Goal: Transaction & Acquisition: Purchase product/service

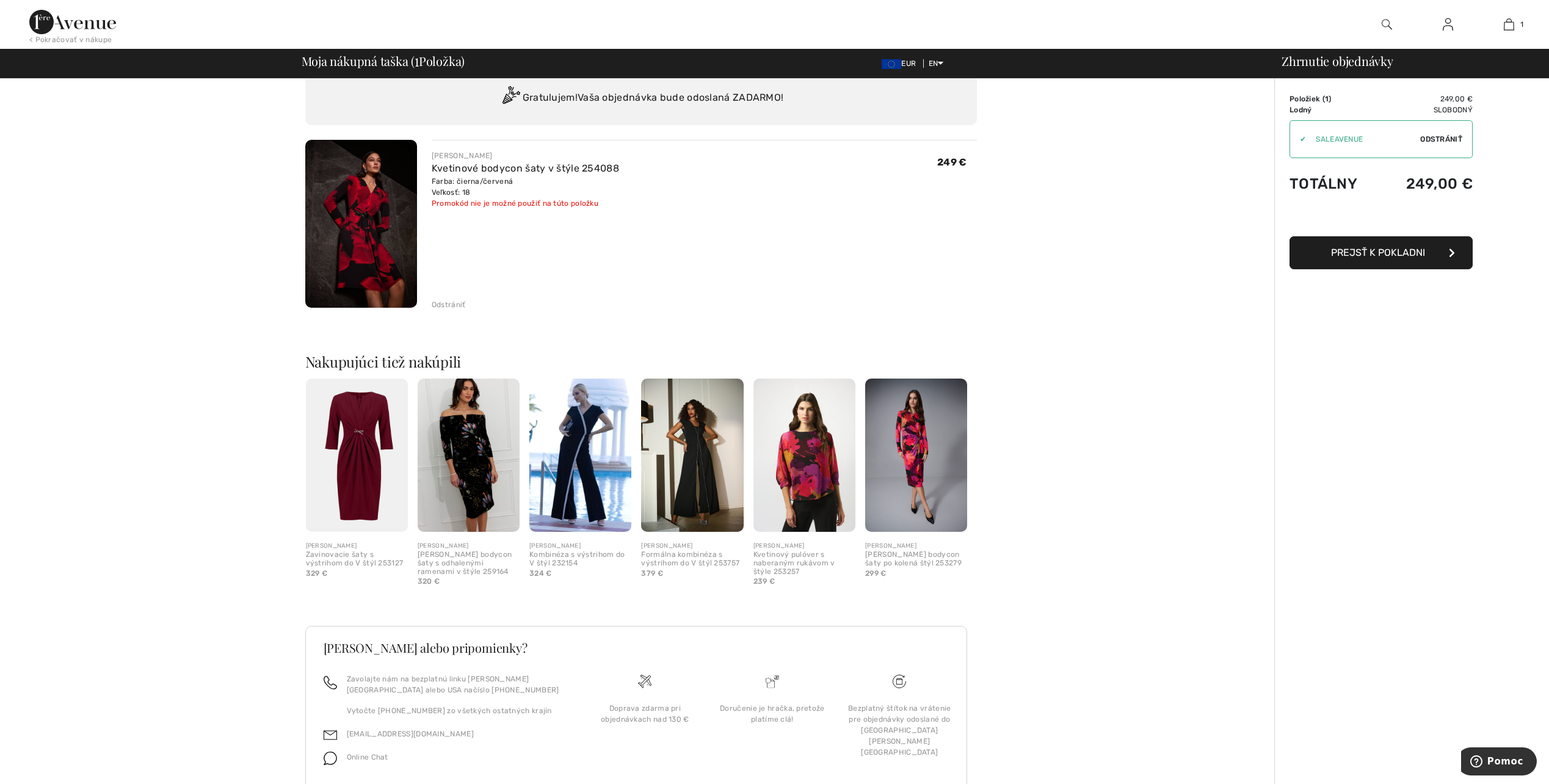
scroll to position [84, 0]
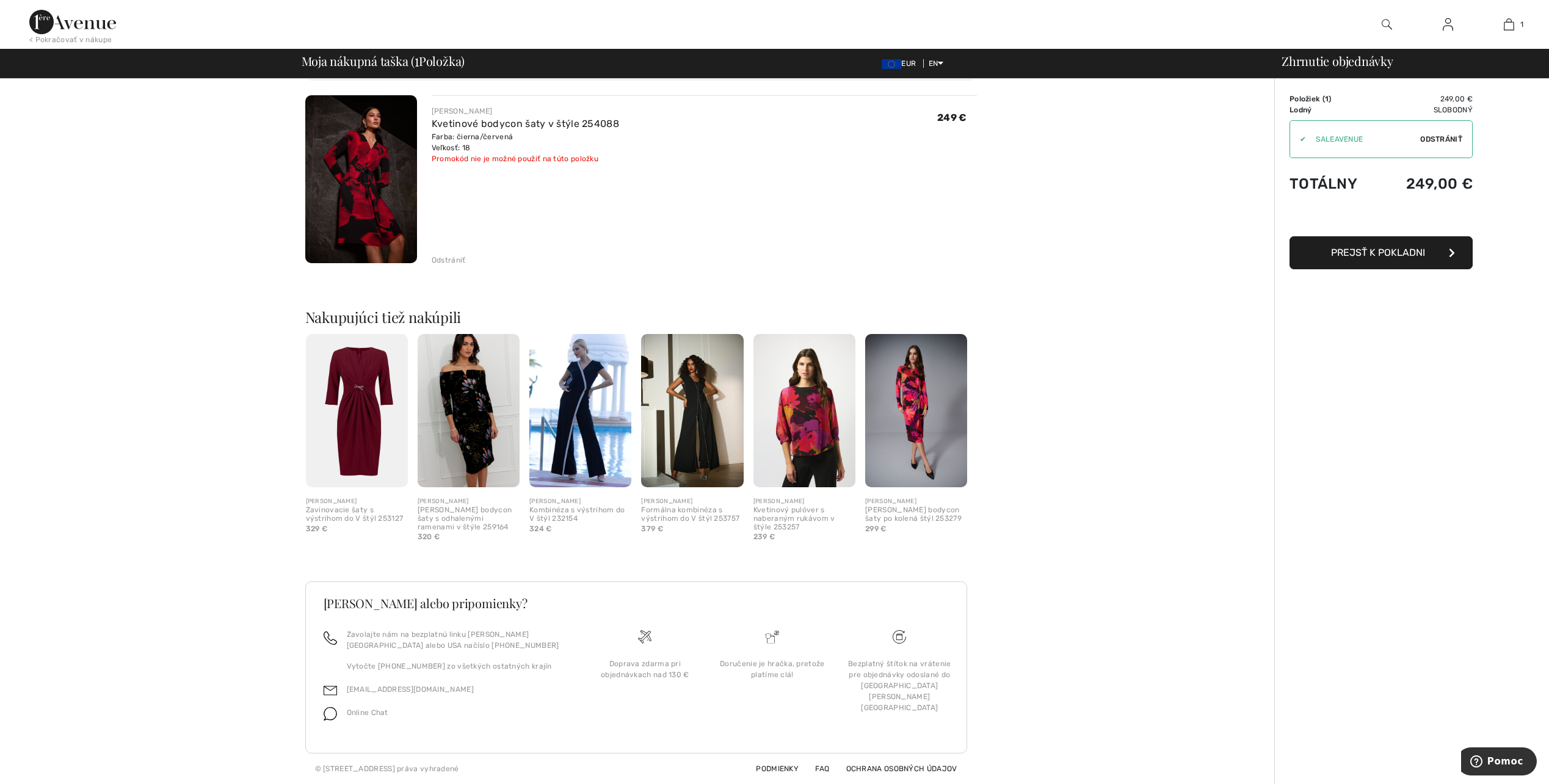
click at [1364, 254] on span "Prejsť k pokladni" at bounding box center [1378, 253] width 94 height 12
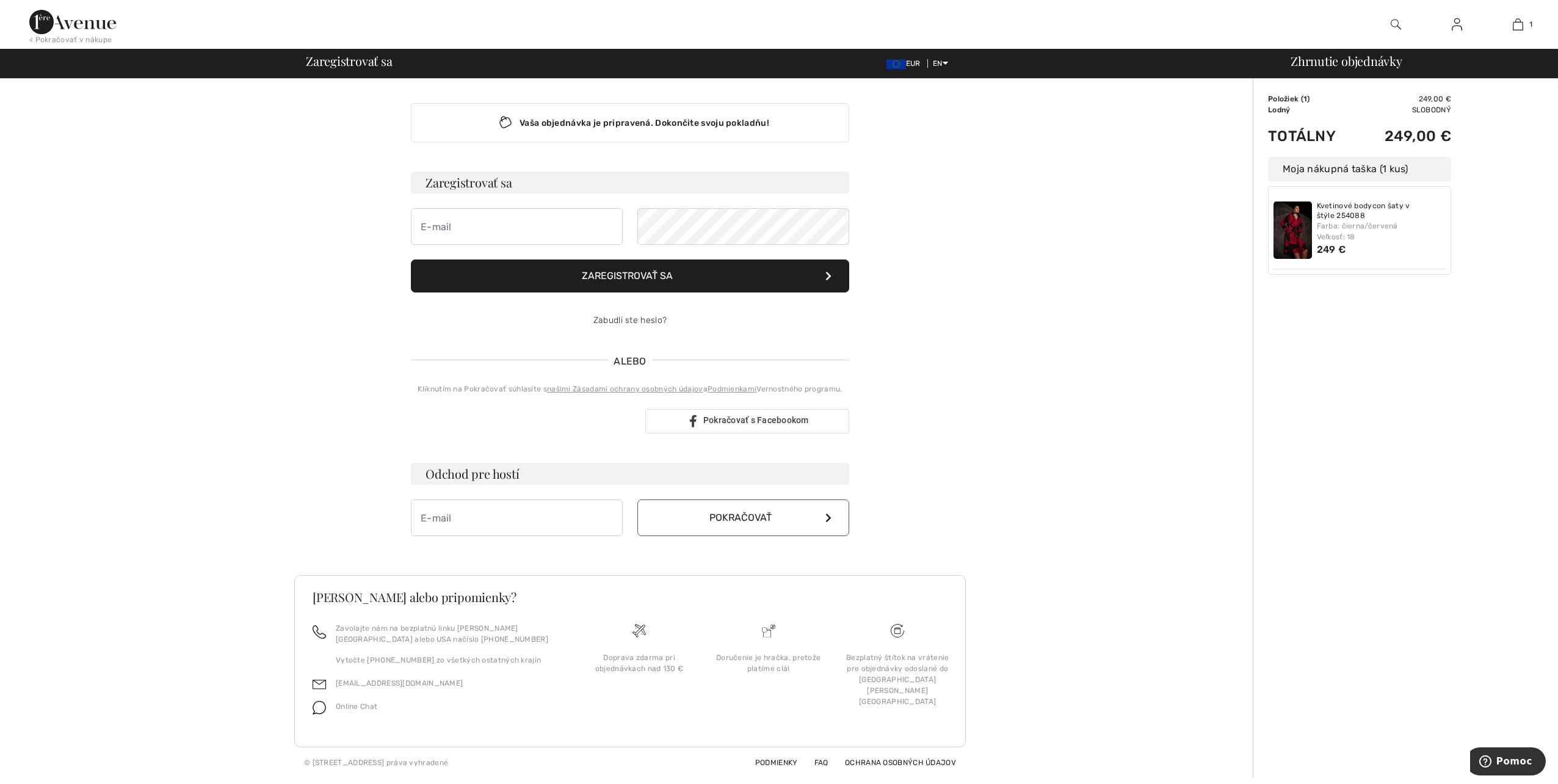
click at [680, 515] on button "Pokračovať" at bounding box center [743, 517] width 212 height 37
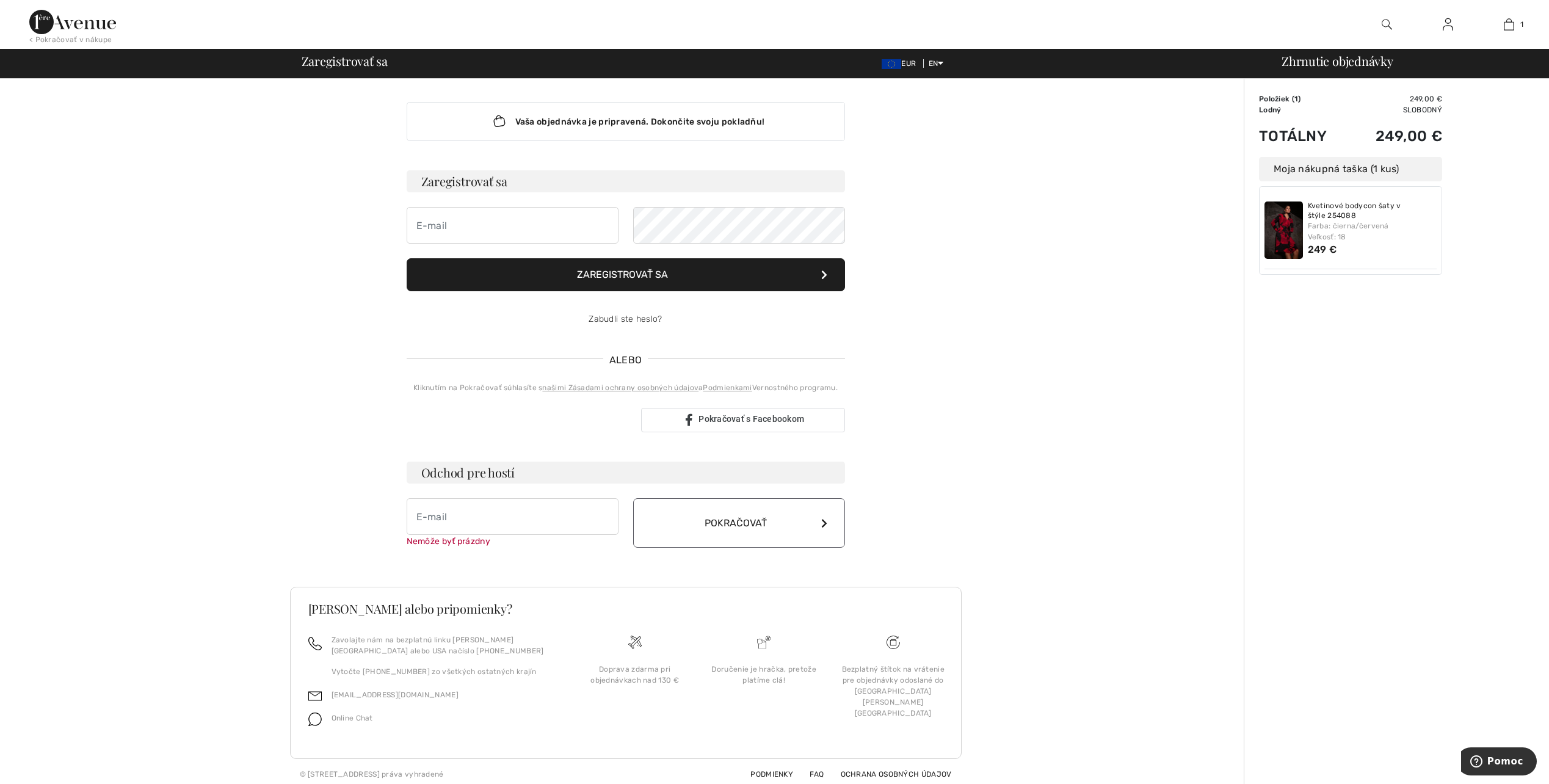
scroll to position [7, 0]
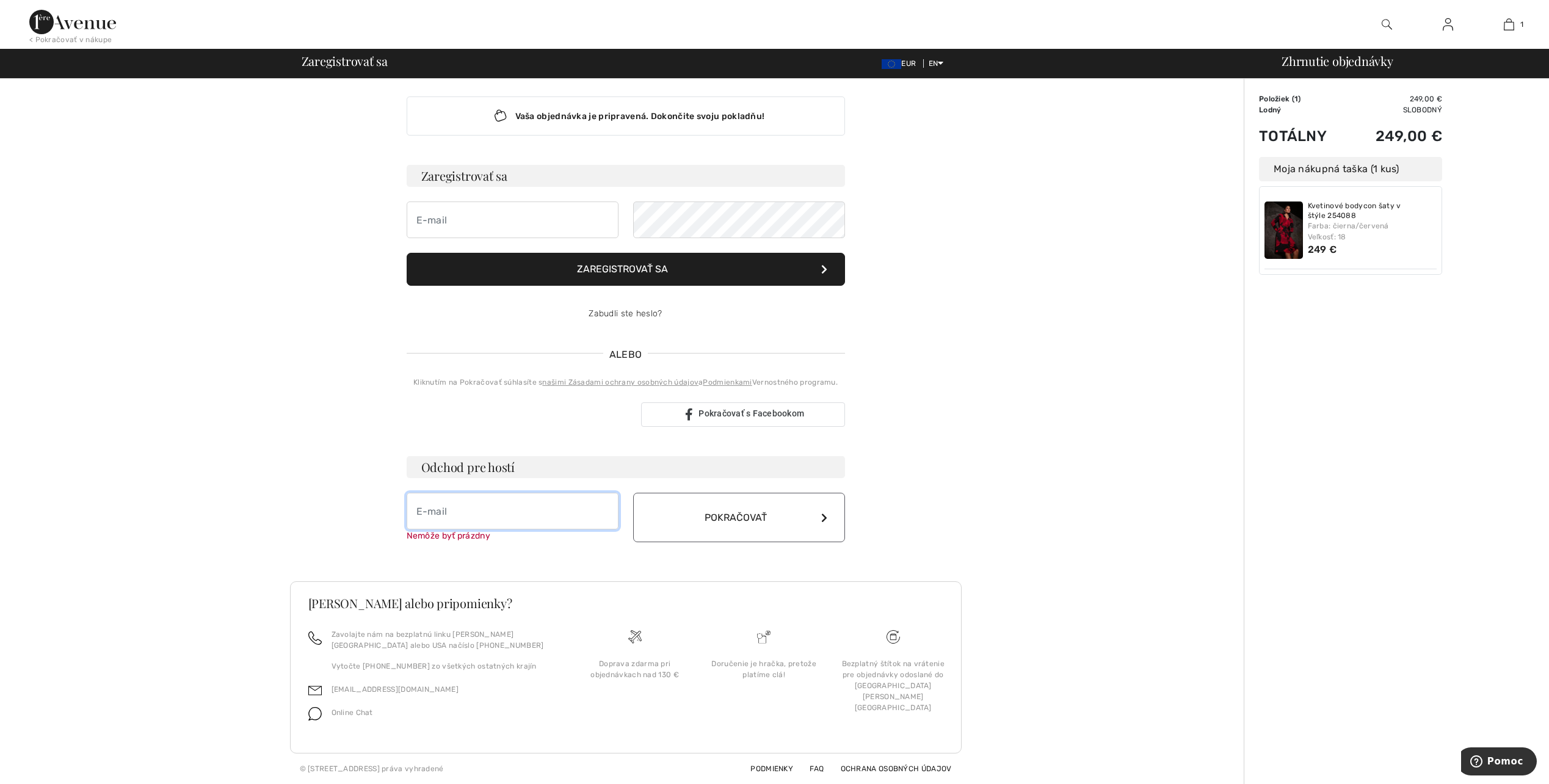
click at [464, 507] on input "email" at bounding box center [512, 510] width 212 height 37
type input "[EMAIL_ADDRESS][DOMAIN_NAME]"
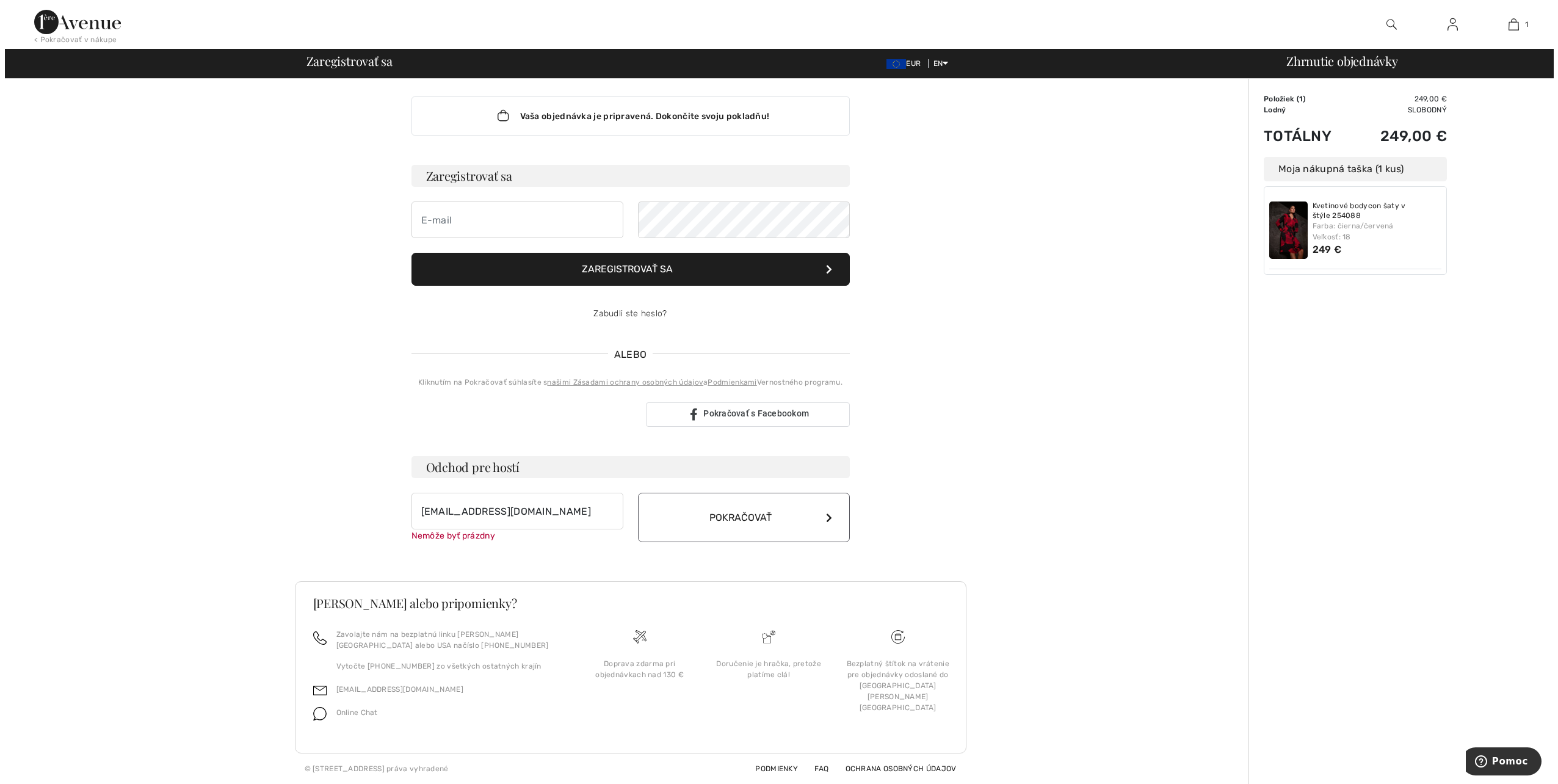
scroll to position [0, 0]
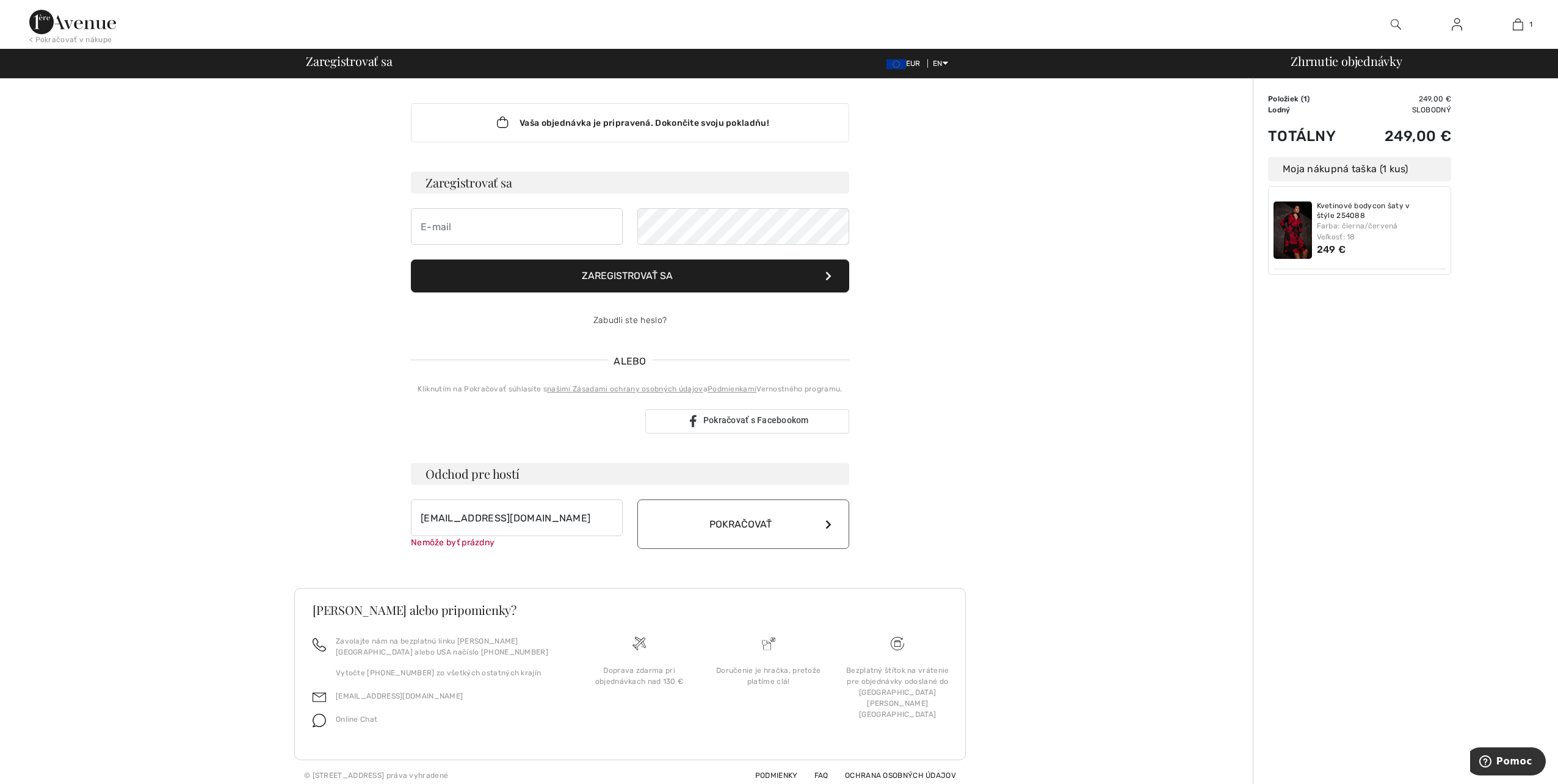
click at [748, 518] on font "Pokračovať" at bounding box center [740, 524] width 62 height 12
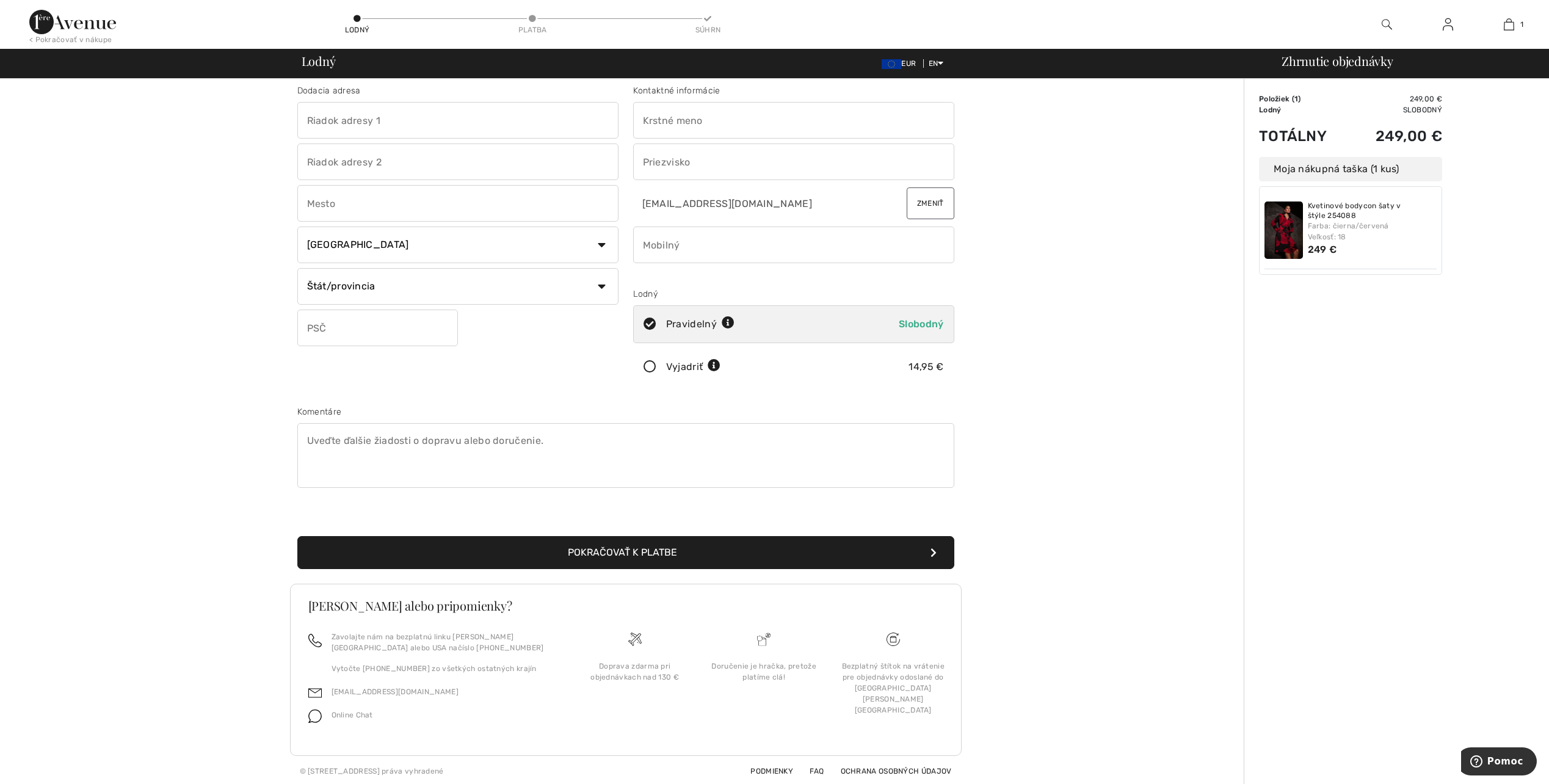
scroll to position [12, 0]
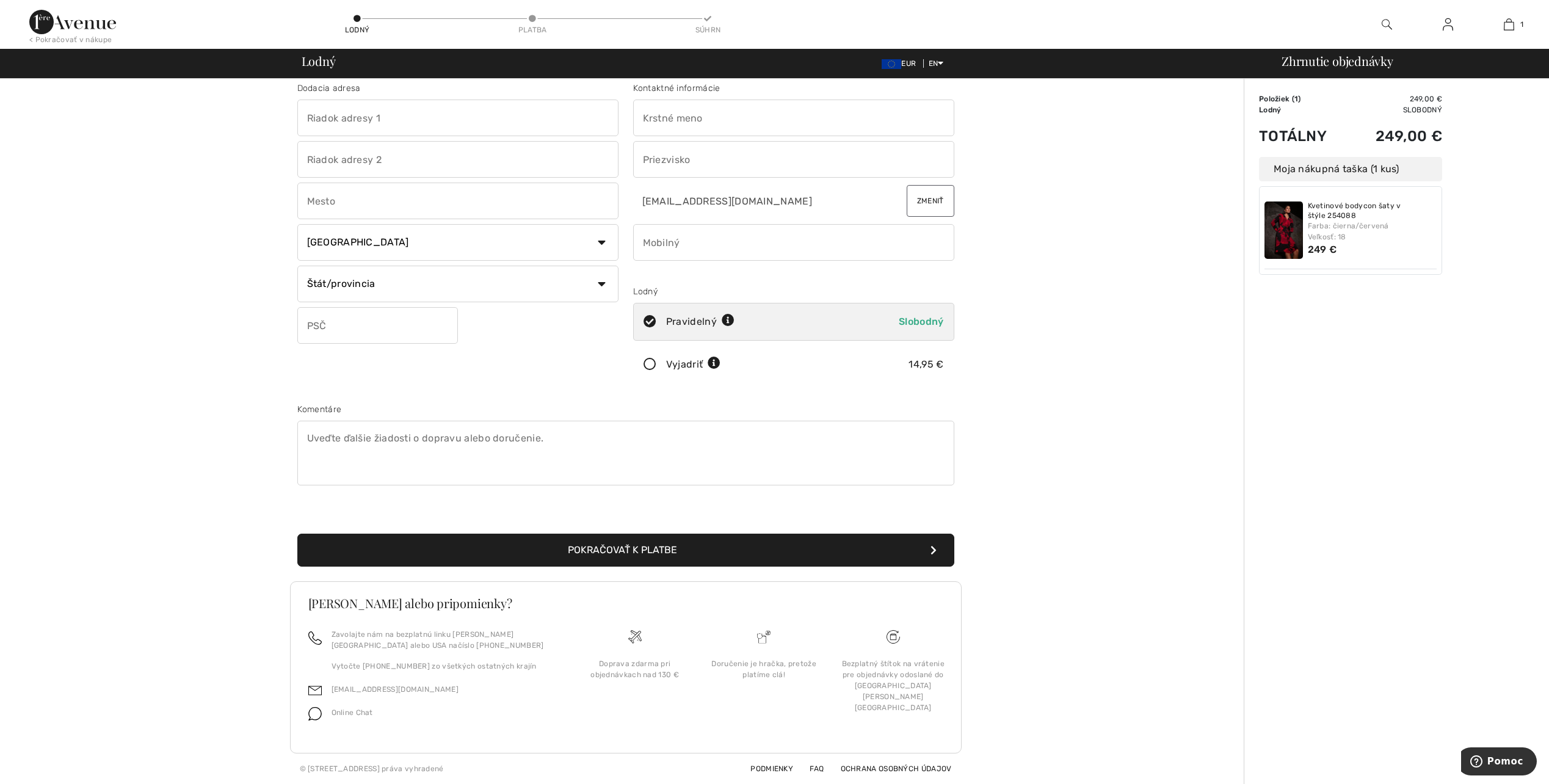
click at [937, 548] on button "Pokračovať k platbe" at bounding box center [626, 550] width 657 height 33
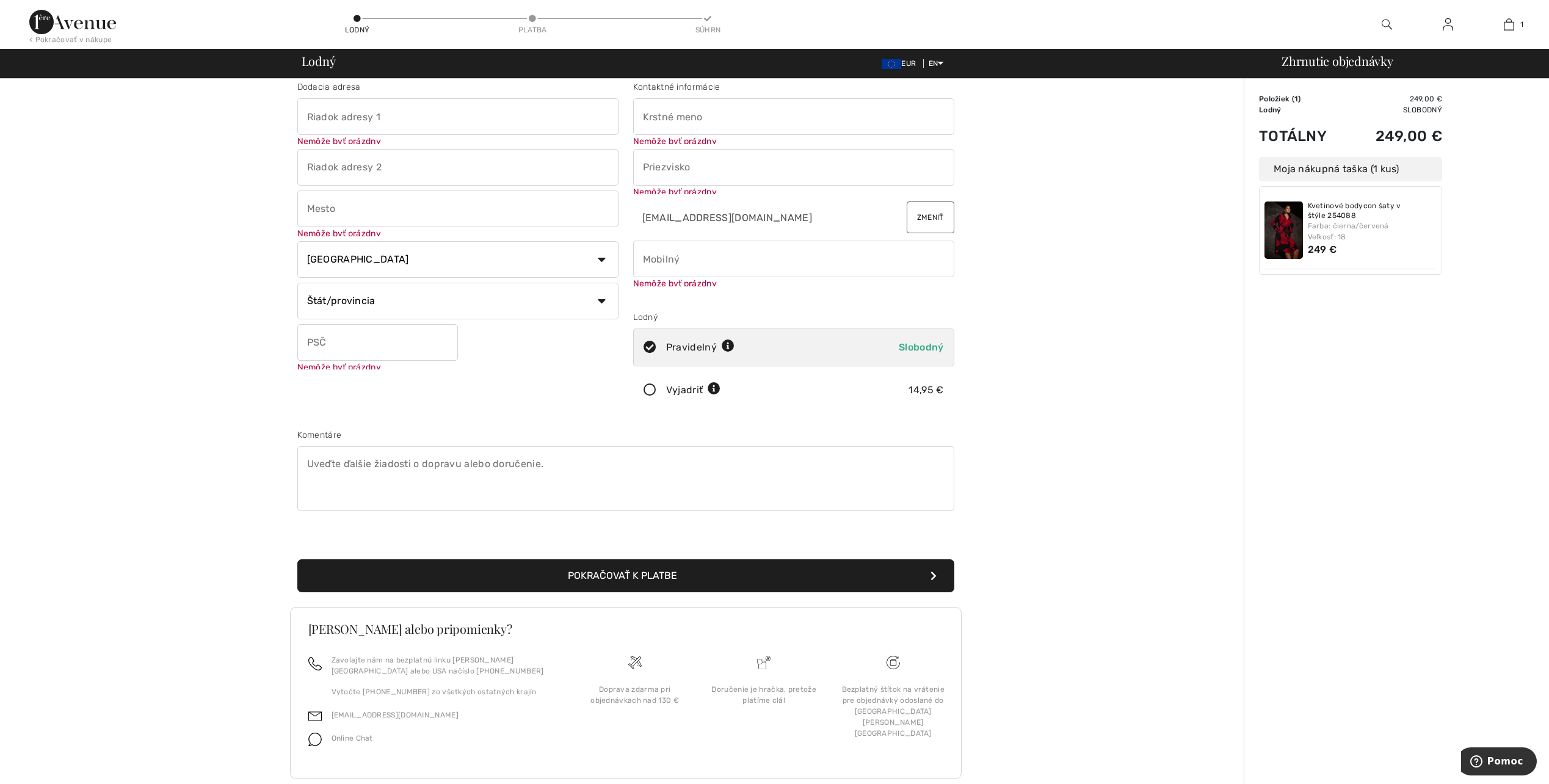
scroll to position [13, 0]
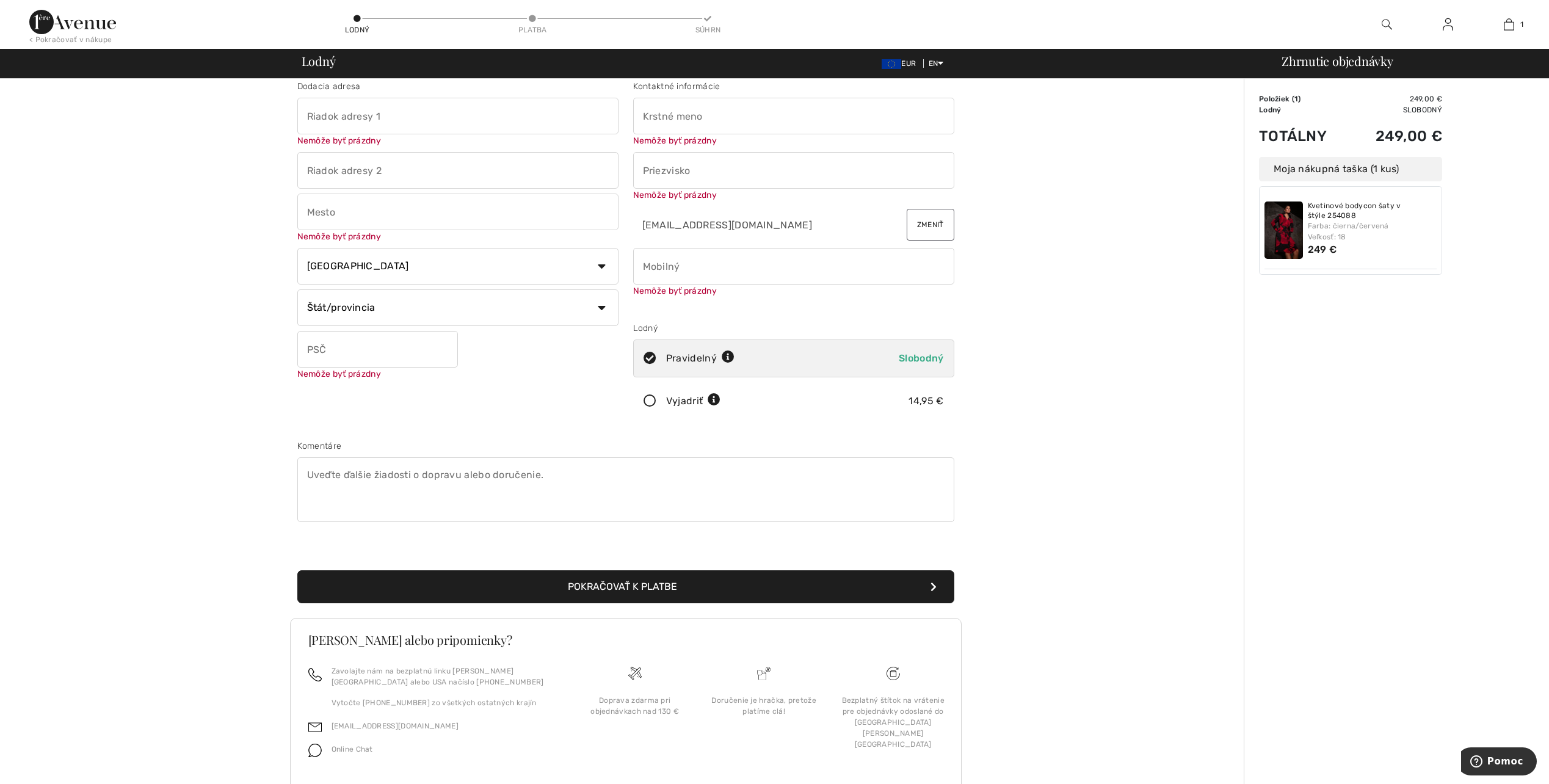
click at [726, 110] on input "text" at bounding box center [794, 116] width 321 height 37
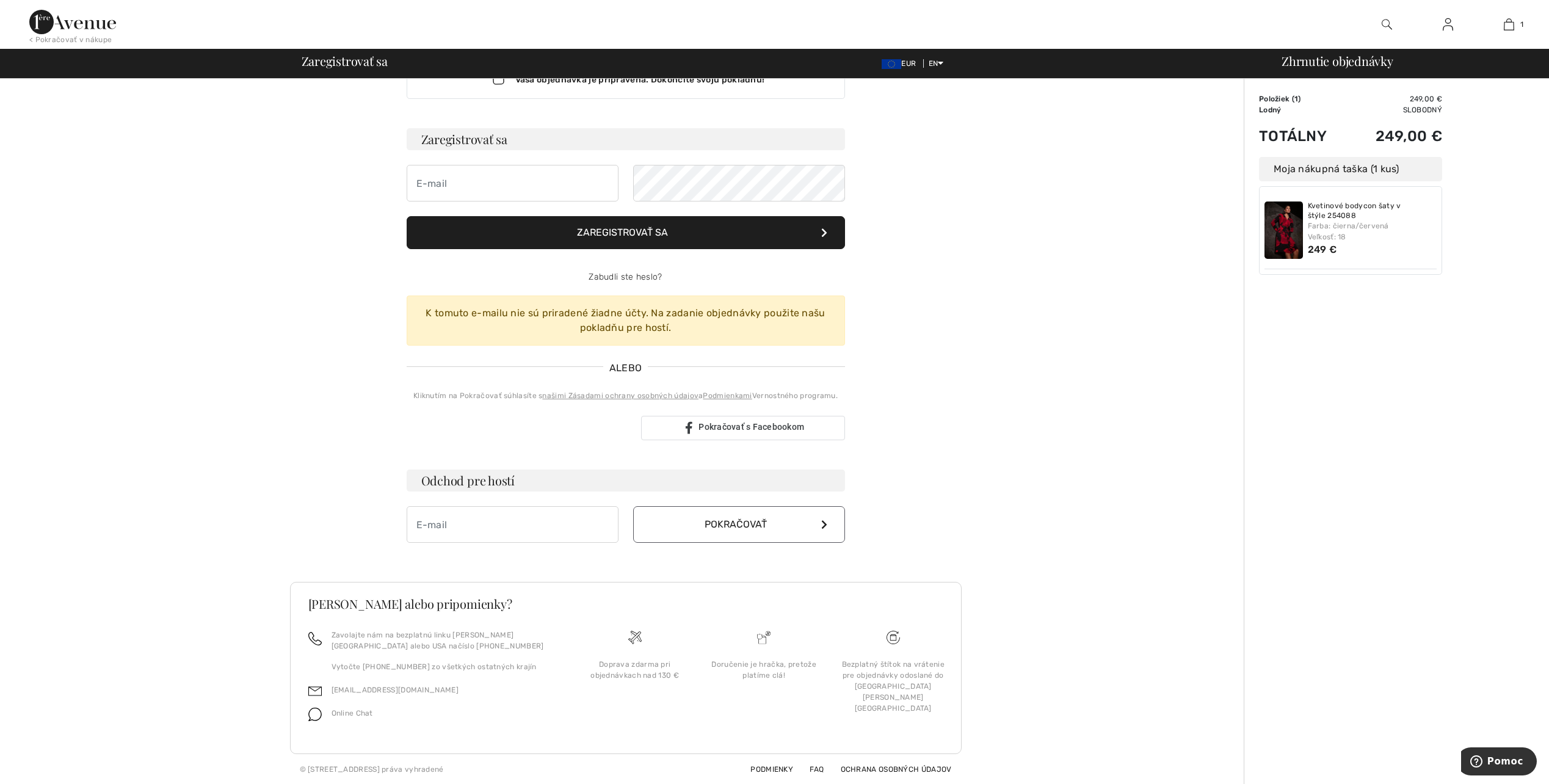
scroll to position [44, 0]
click at [747, 519] on font "Pokračovať" at bounding box center [736, 524] width 62 height 12
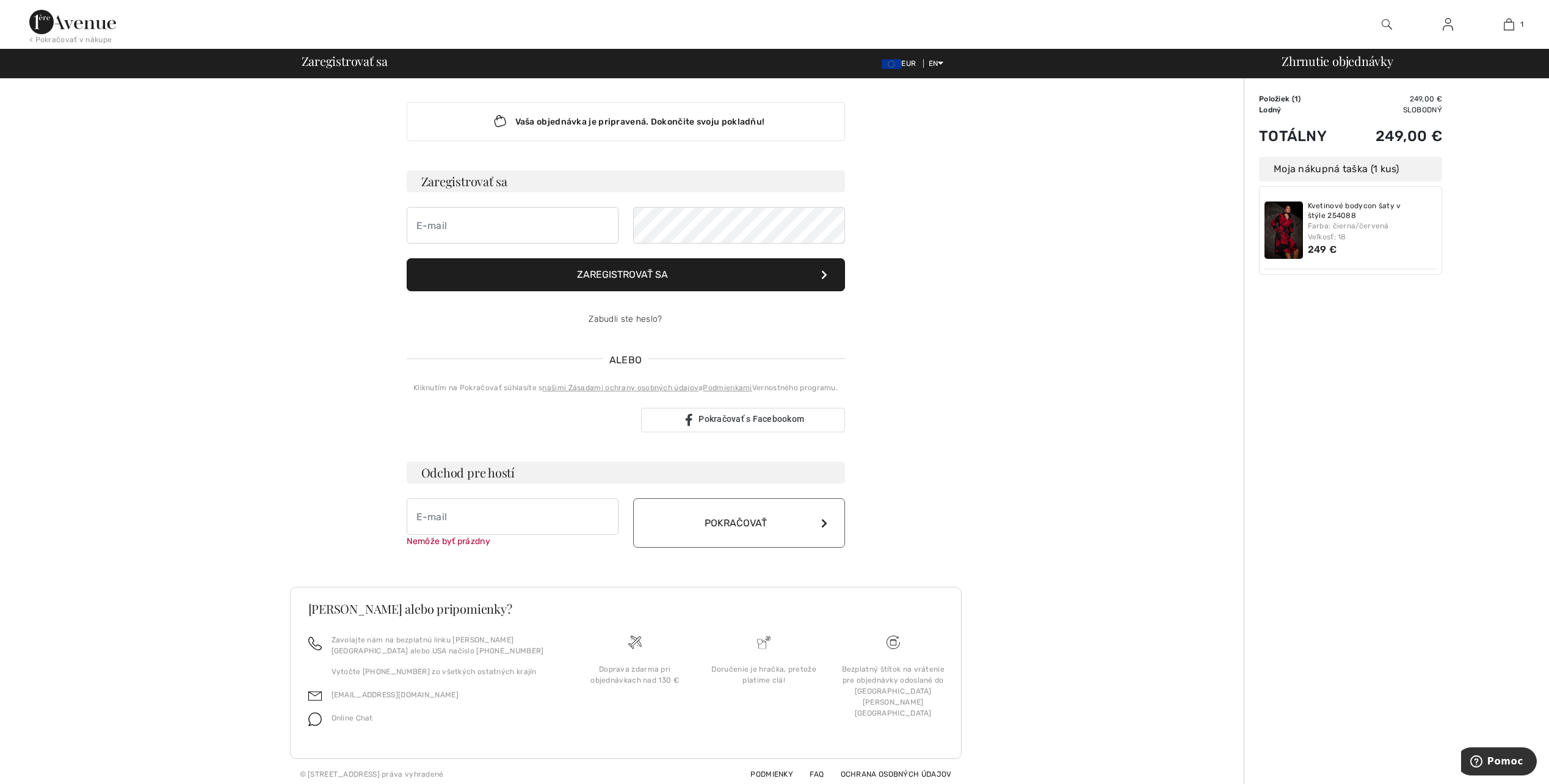
scroll to position [7, 0]
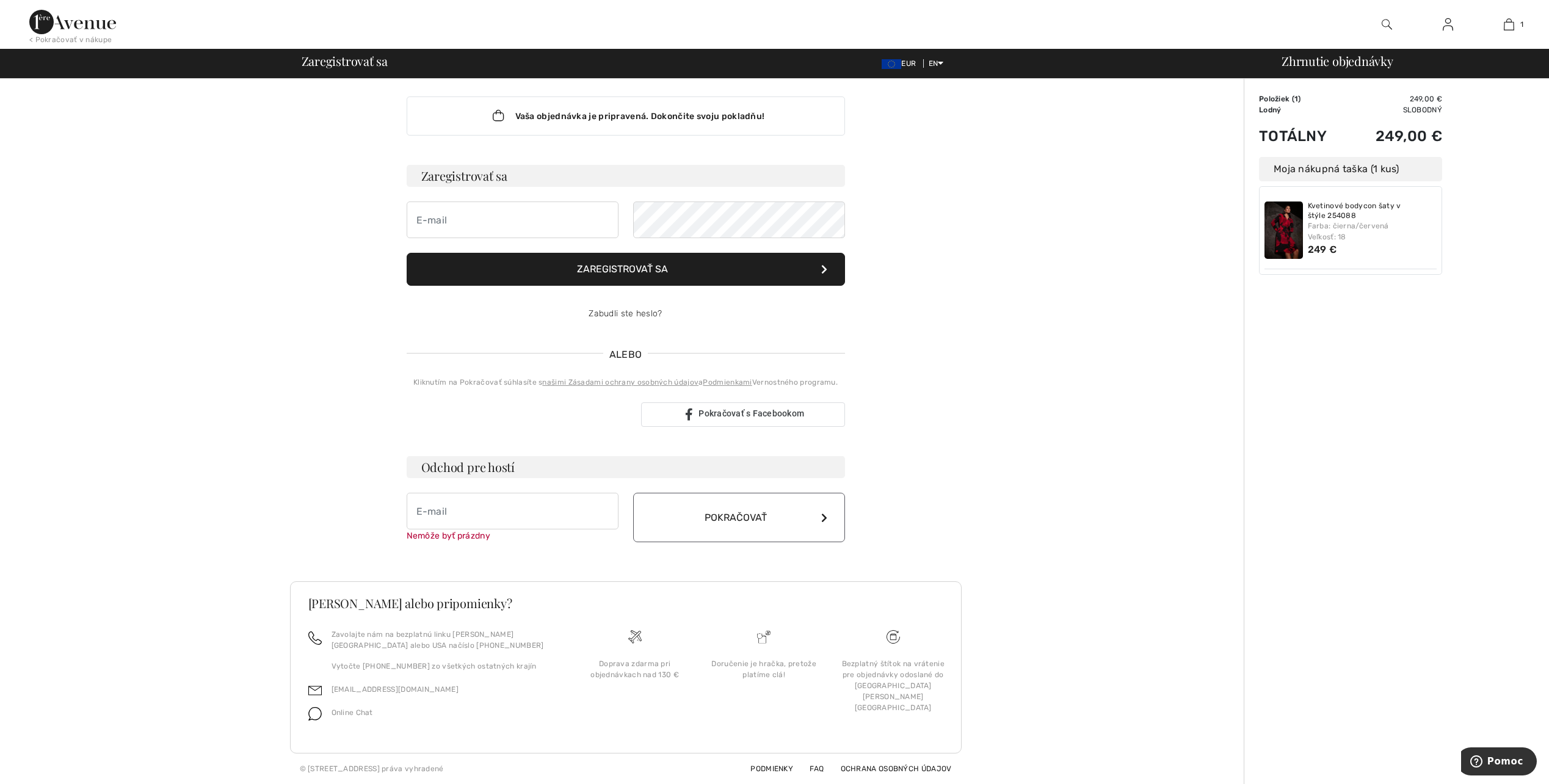
click at [695, 513] on button "Pokračovať" at bounding box center [739, 517] width 212 height 49
click at [697, 508] on button "Pokračovať" at bounding box center [739, 517] width 212 height 49
click at [470, 508] on input "email" at bounding box center [512, 510] width 212 height 37
type input "darinafatykova@gmail.com"
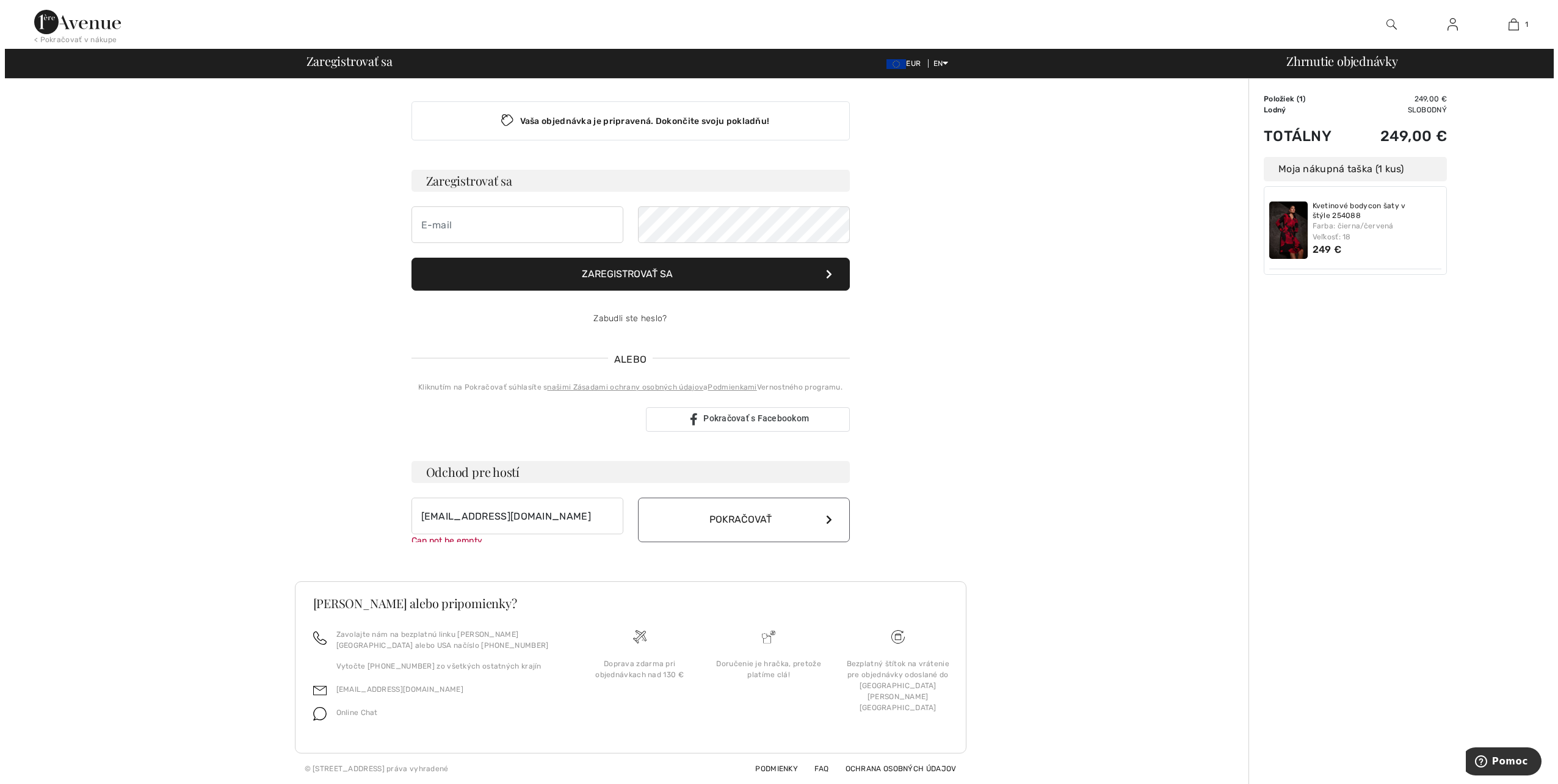
scroll to position [0, 0]
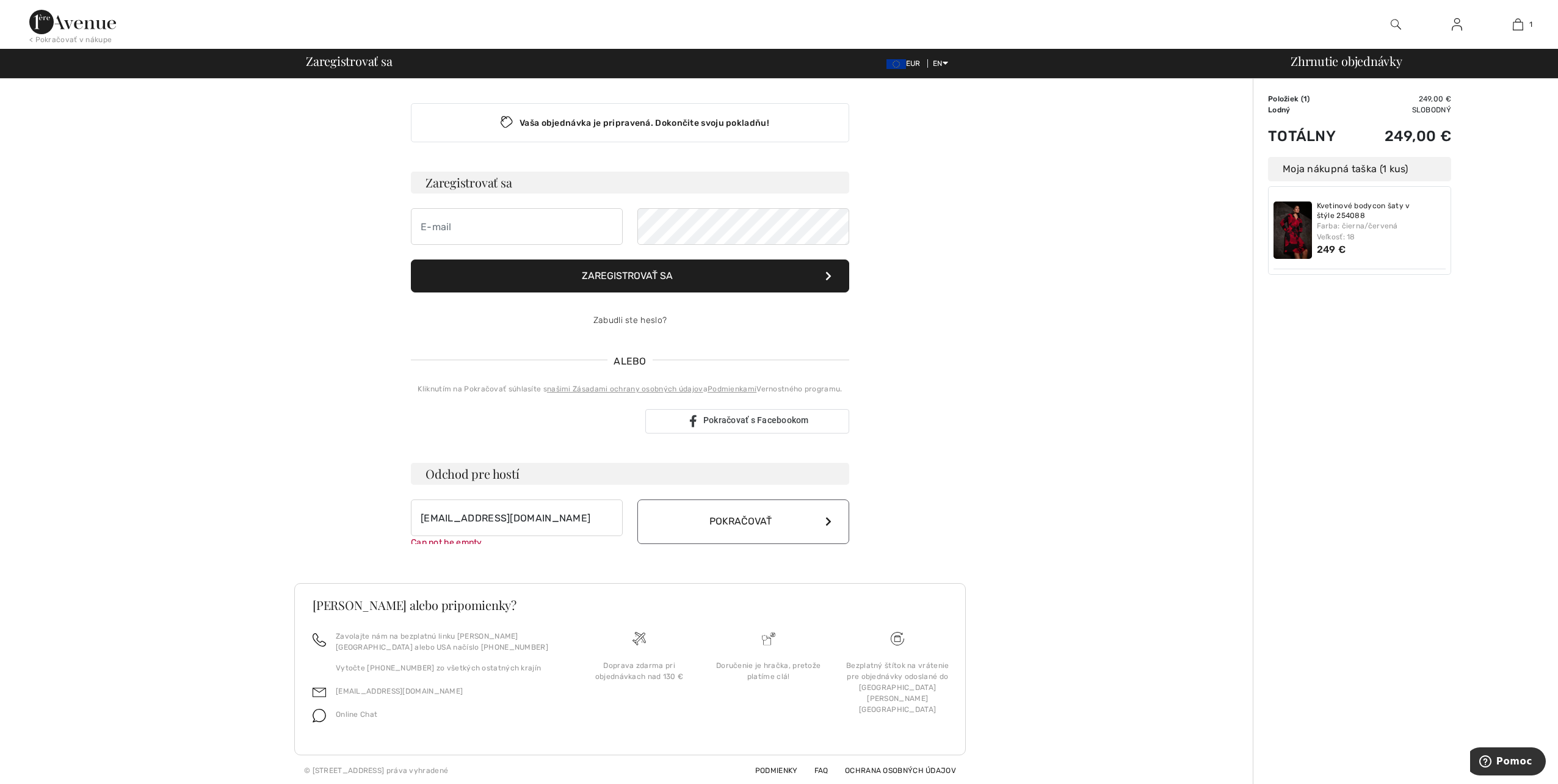
click at [742, 515] on font "Pokračovať" at bounding box center [740, 521] width 62 height 12
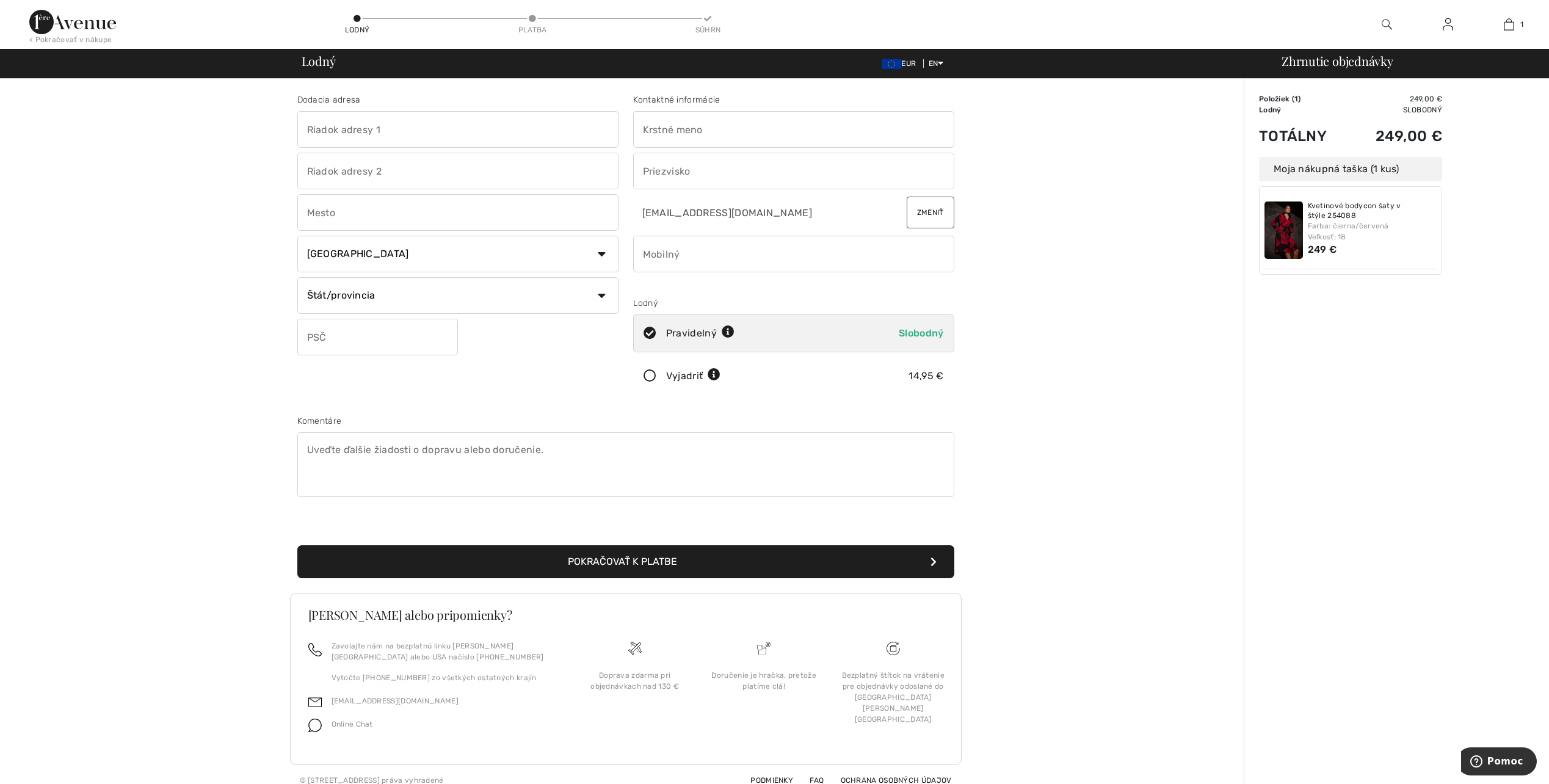
click at [748, 140] on input "text" at bounding box center [794, 129] width 321 height 37
type input "Darina"
type input "Wolkrova 5"
type input "Bratislava"
select select "SK"
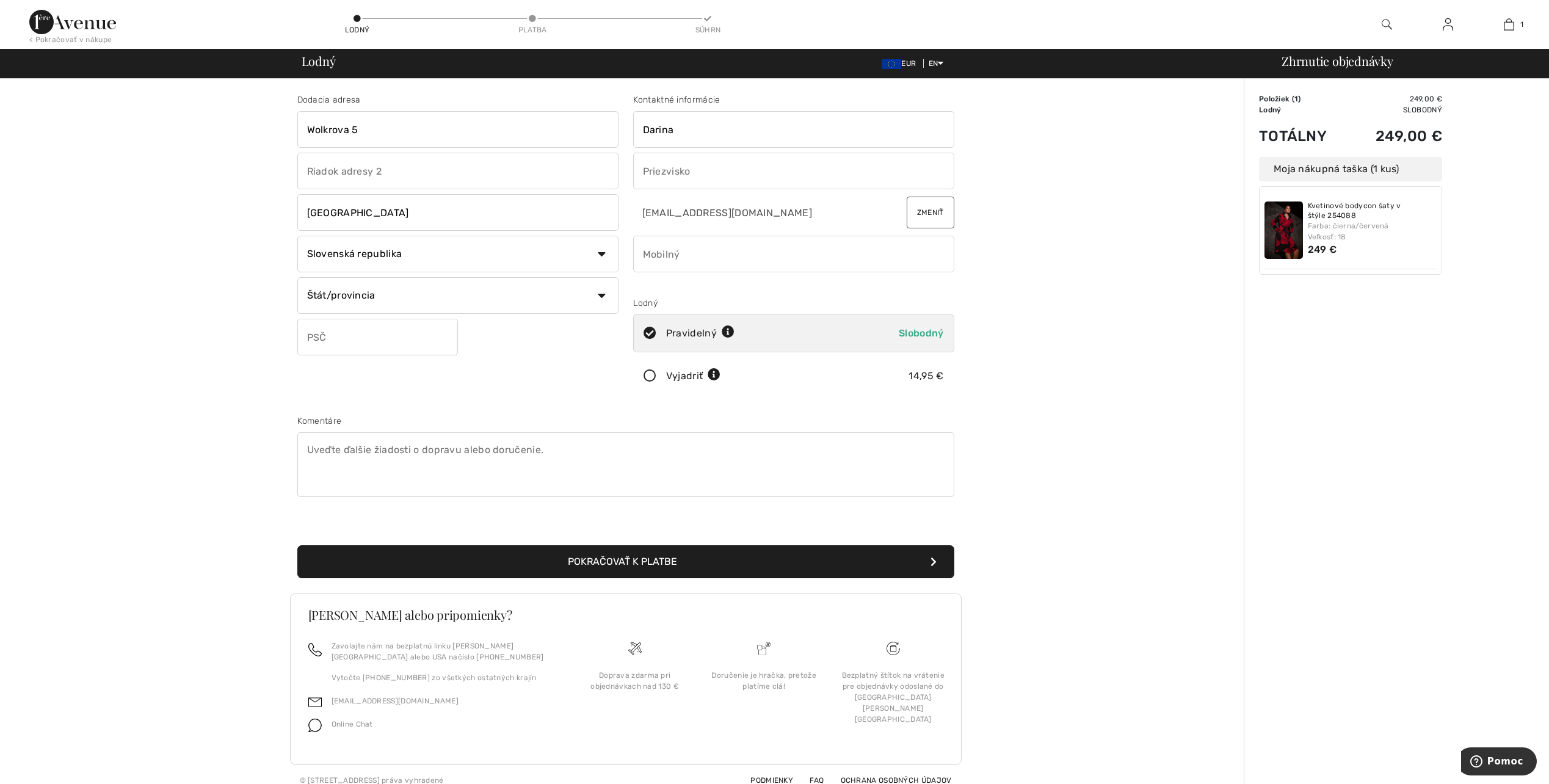
type input "851 01"
type input "Fatyková"
type input "0903411659"
type input "85101"
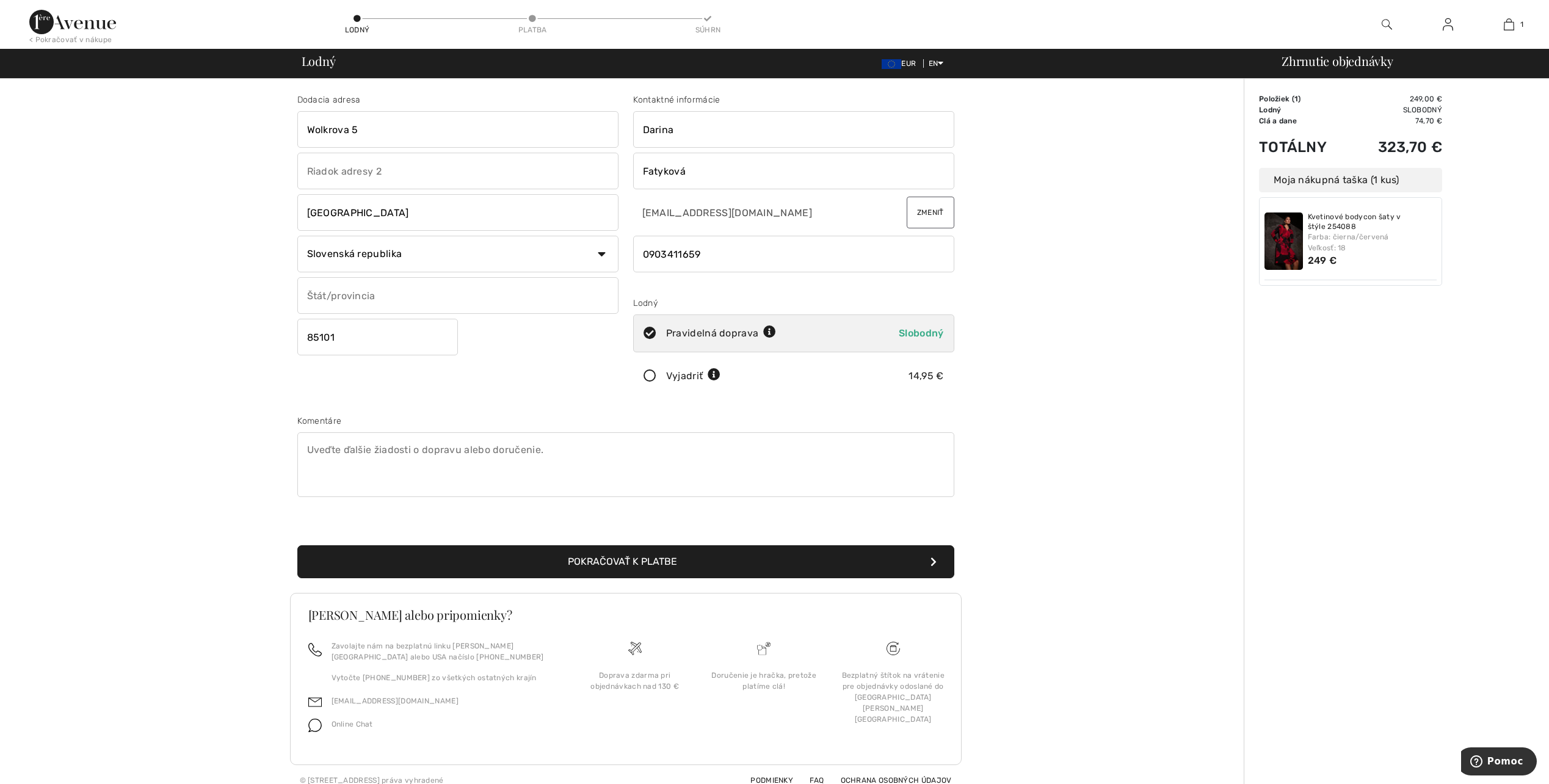
click at [650, 374] on icon at bounding box center [650, 376] width 32 height 13
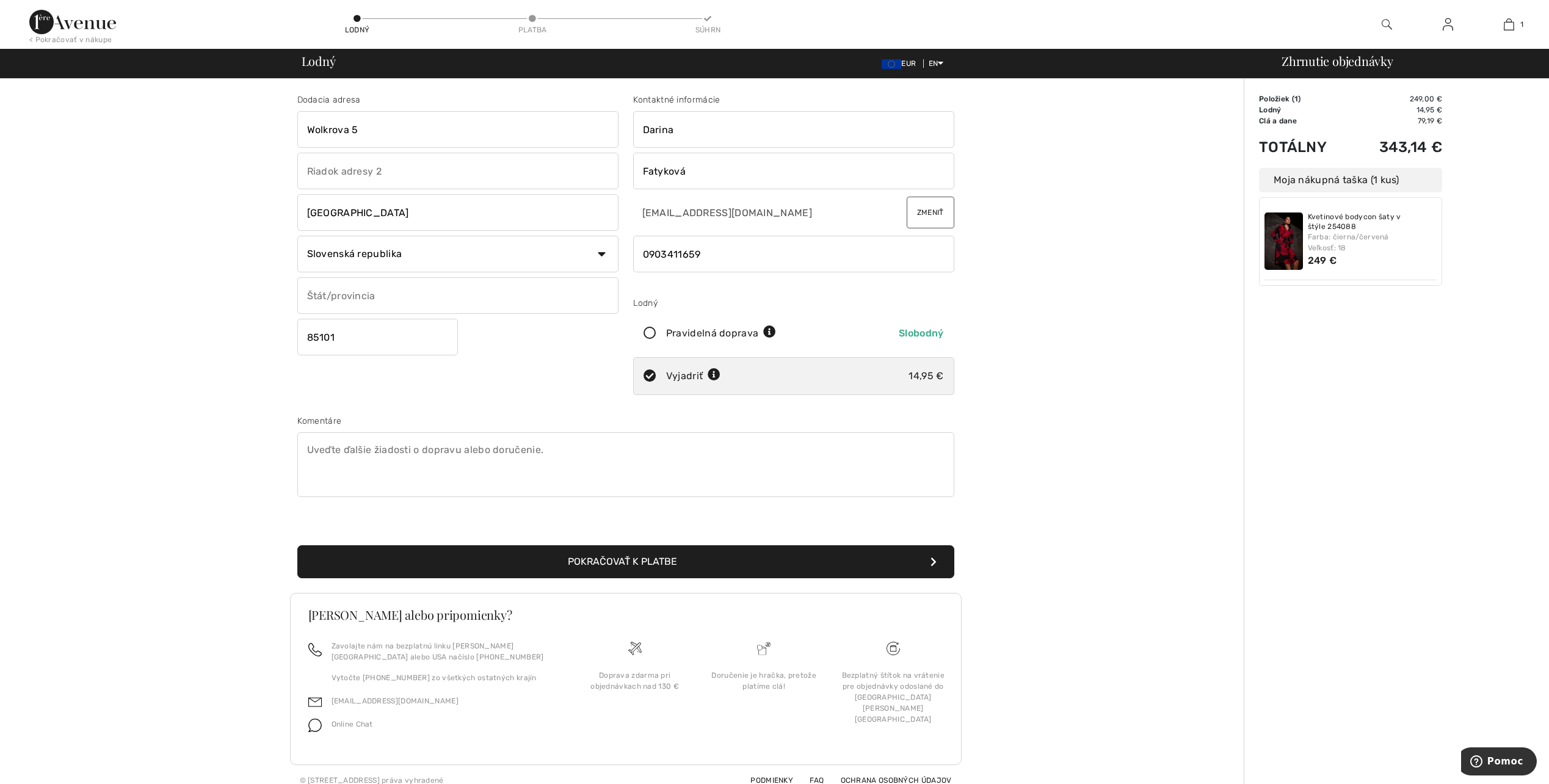
click at [909, 380] on div "14,95 €" at bounding box center [926, 376] width 35 height 15
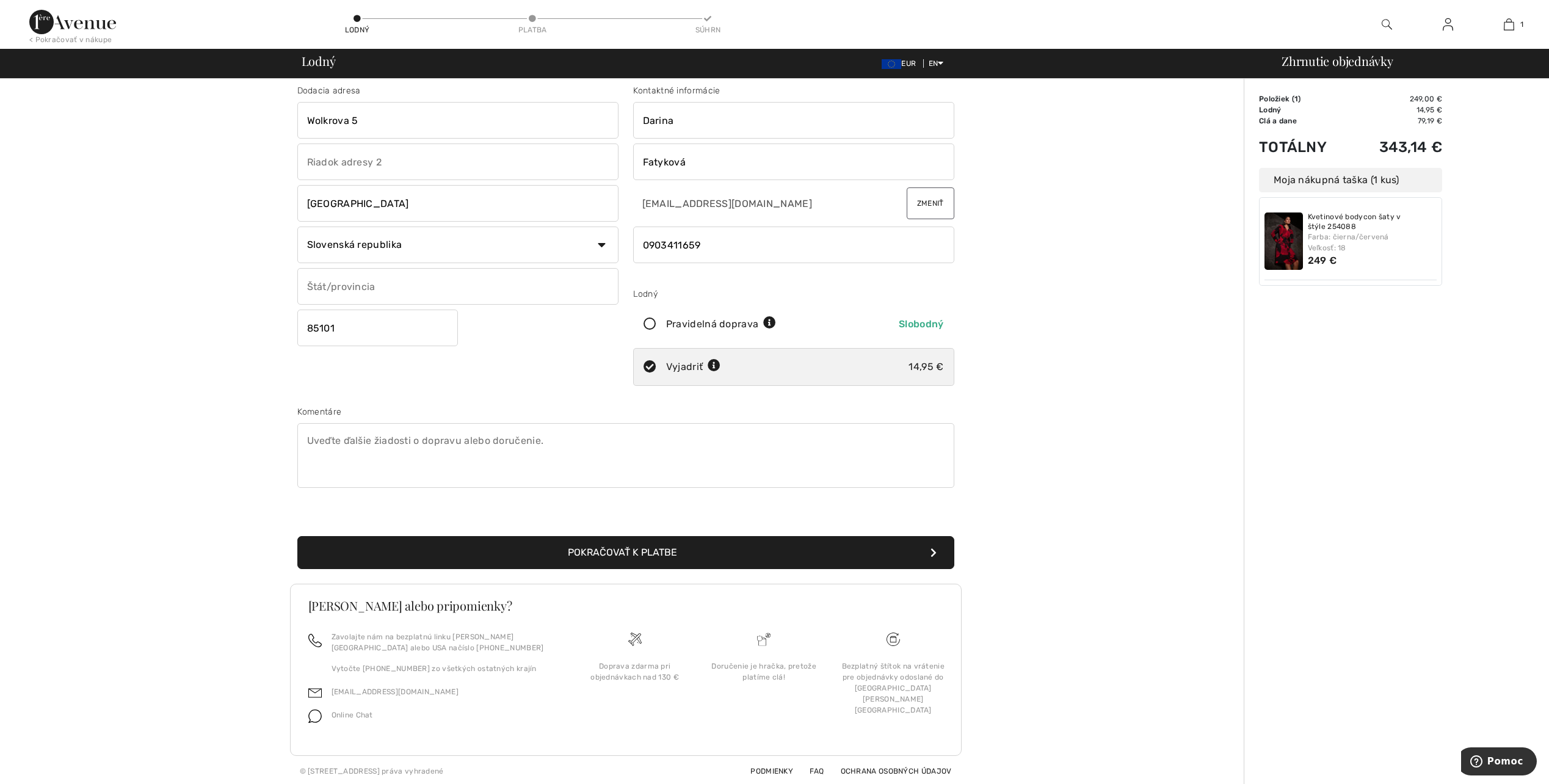
scroll to position [12, 0]
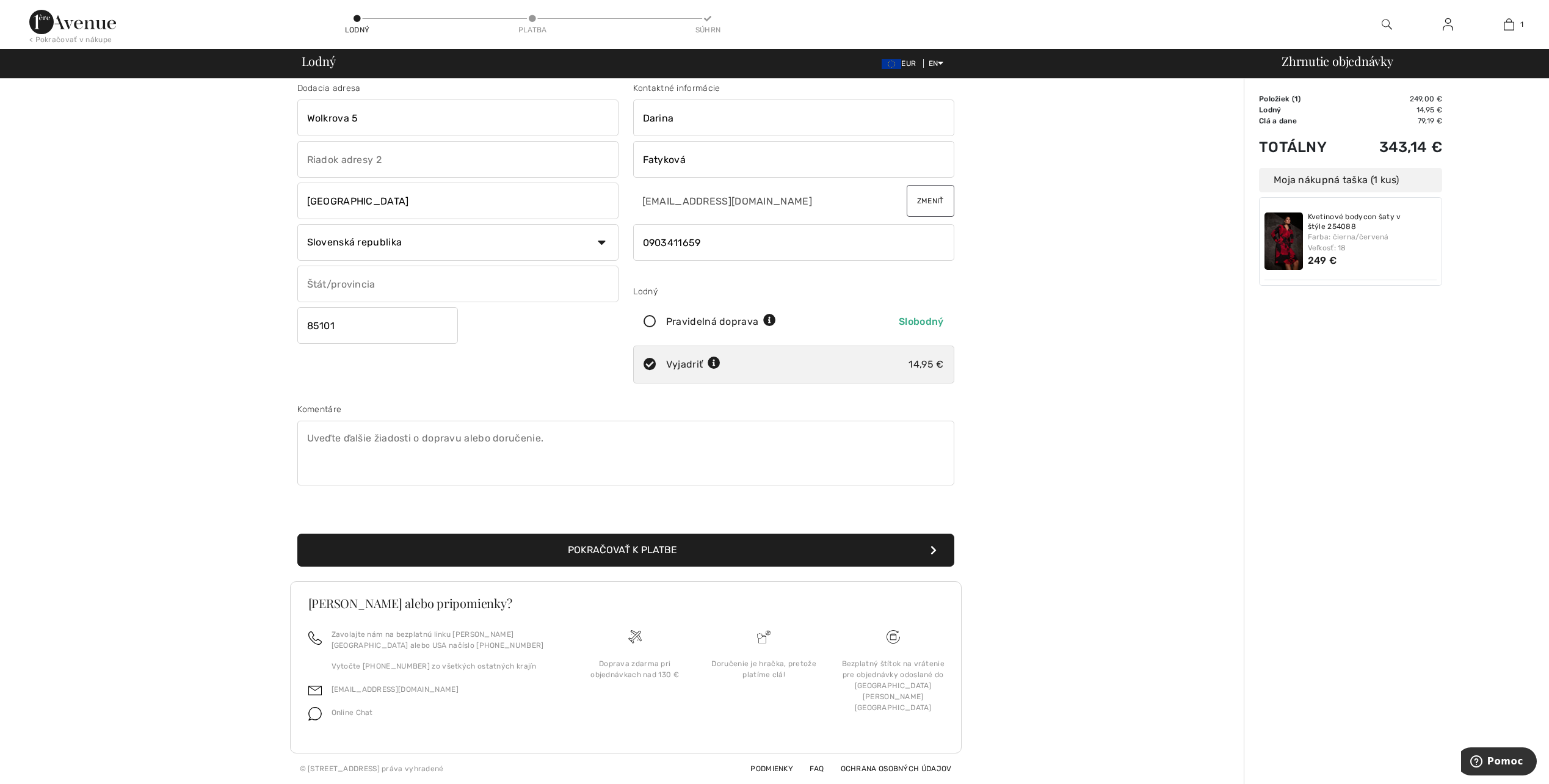
click at [646, 365] on icon at bounding box center [650, 364] width 32 height 13
click at [652, 319] on icon at bounding box center [650, 321] width 32 height 13
radio input "true"
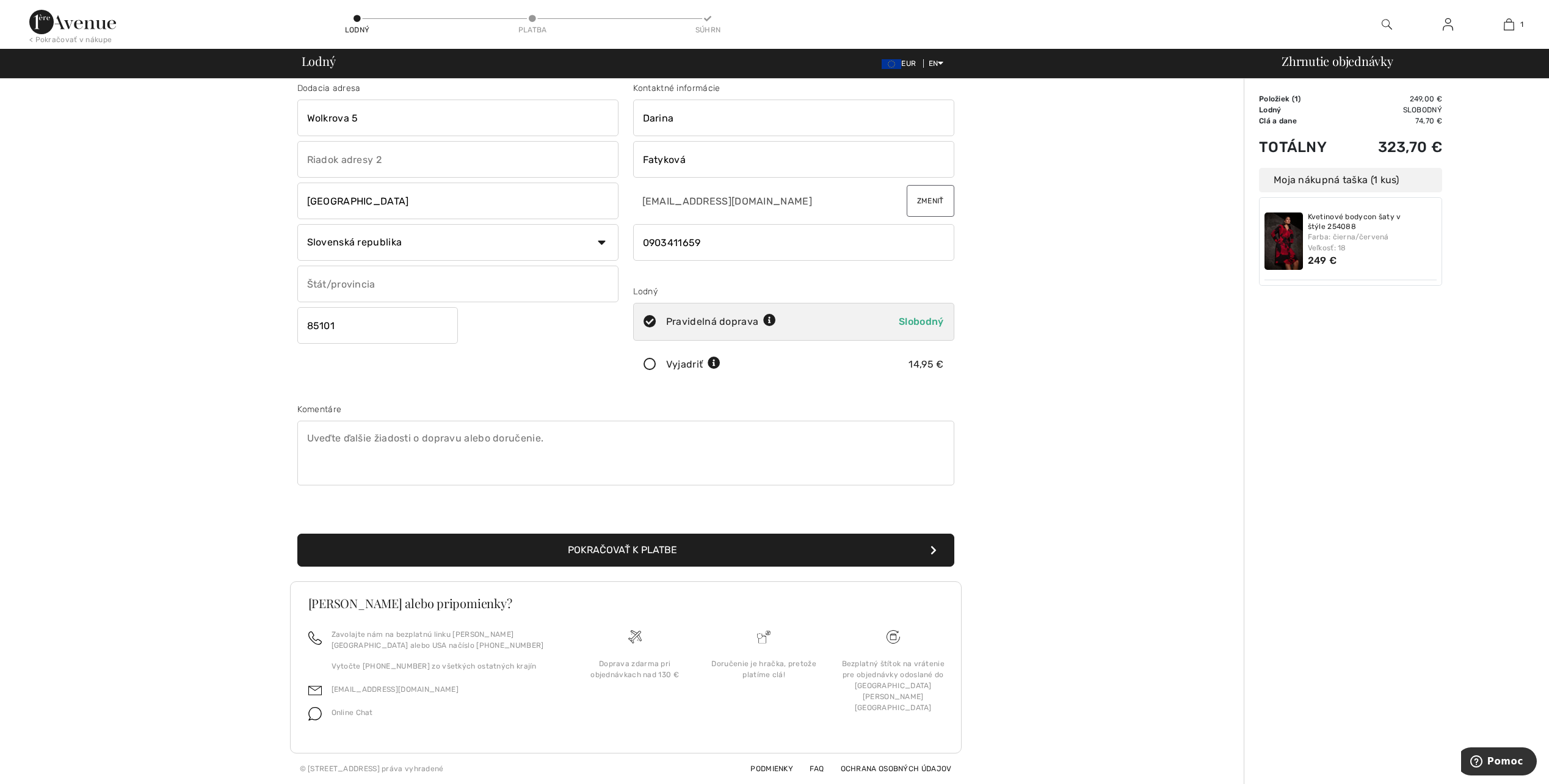
click at [653, 362] on icon at bounding box center [650, 364] width 32 height 13
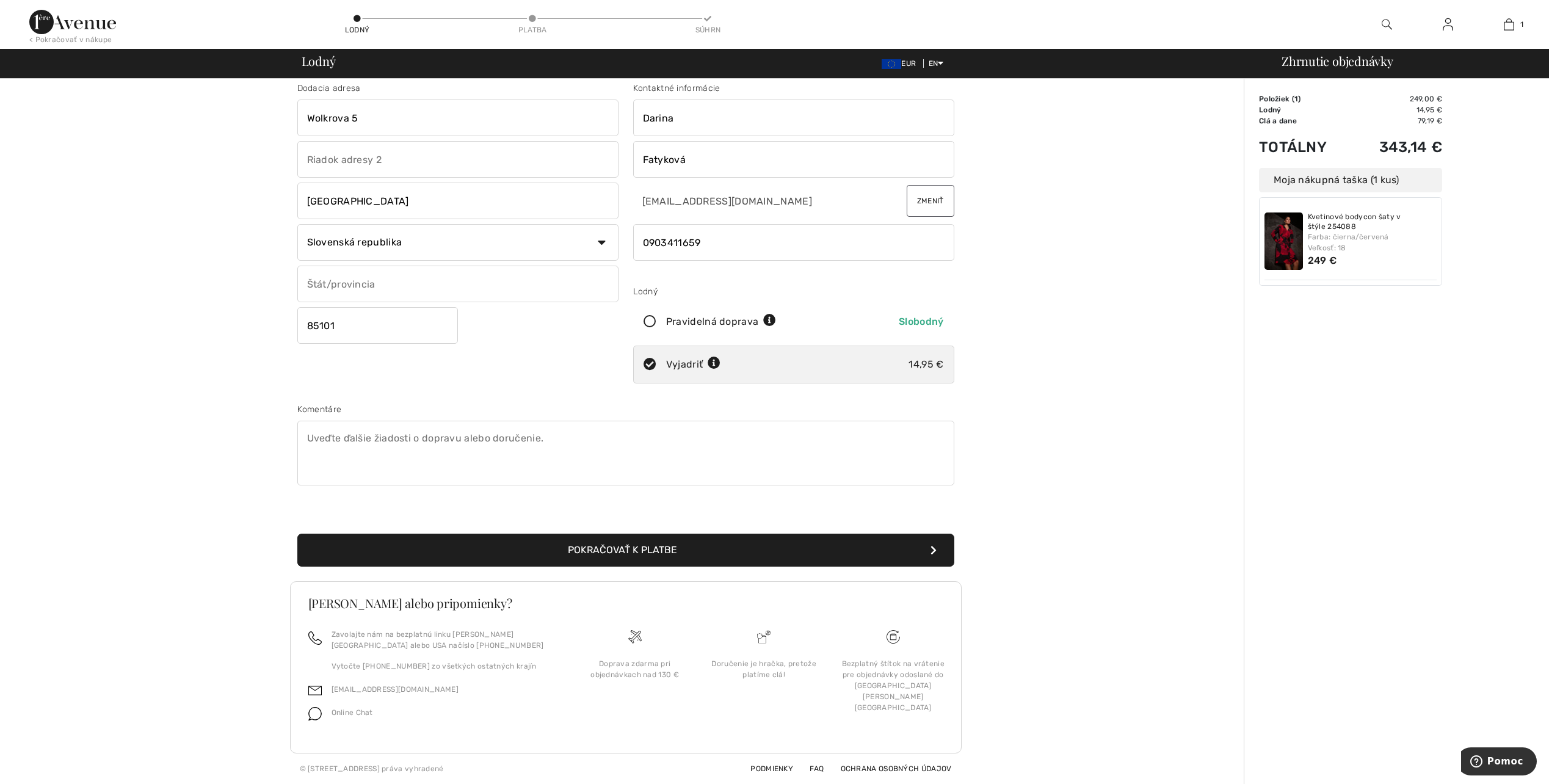
click at [650, 365] on icon at bounding box center [650, 364] width 32 height 13
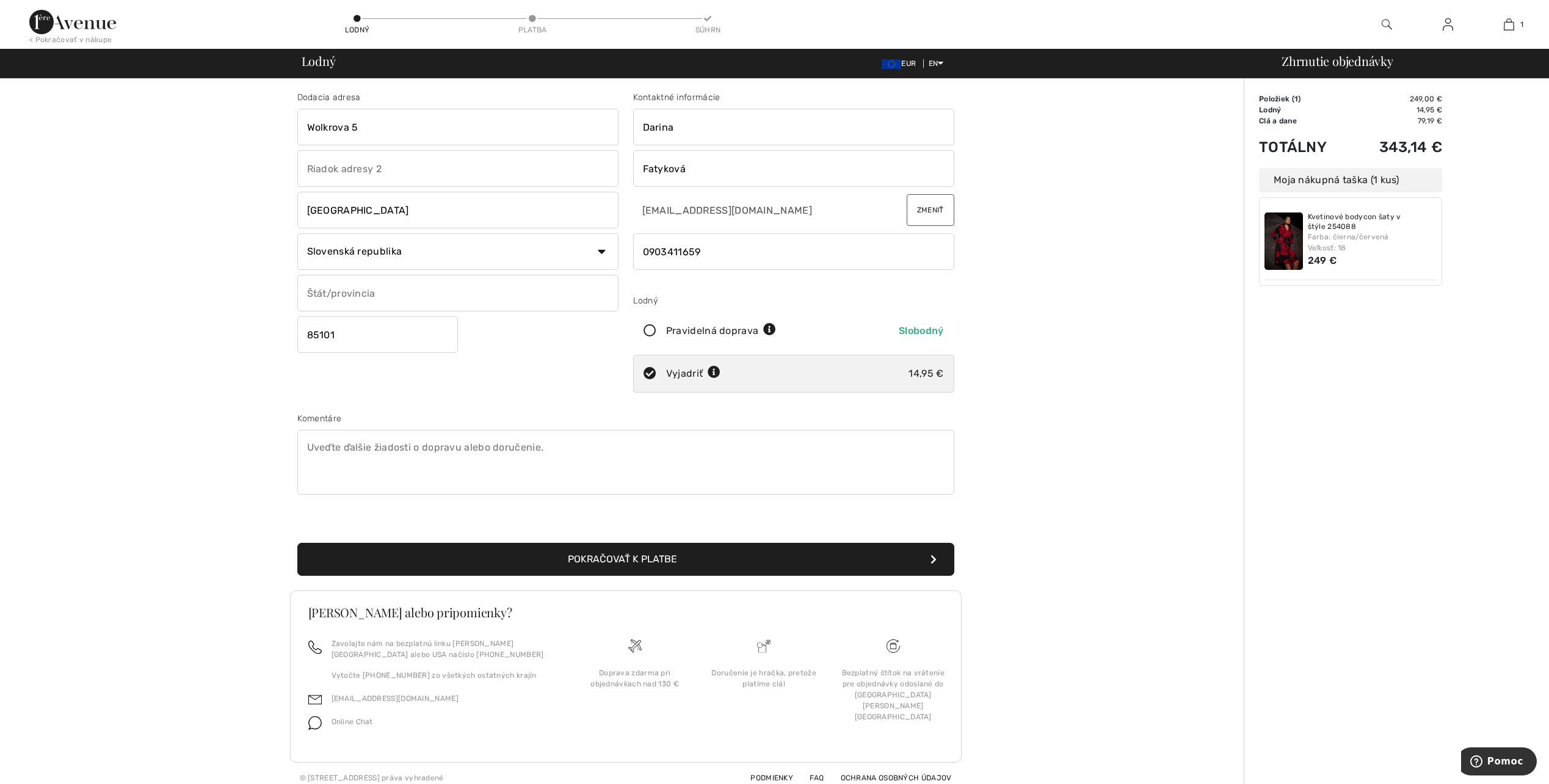
scroll to position [0, 0]
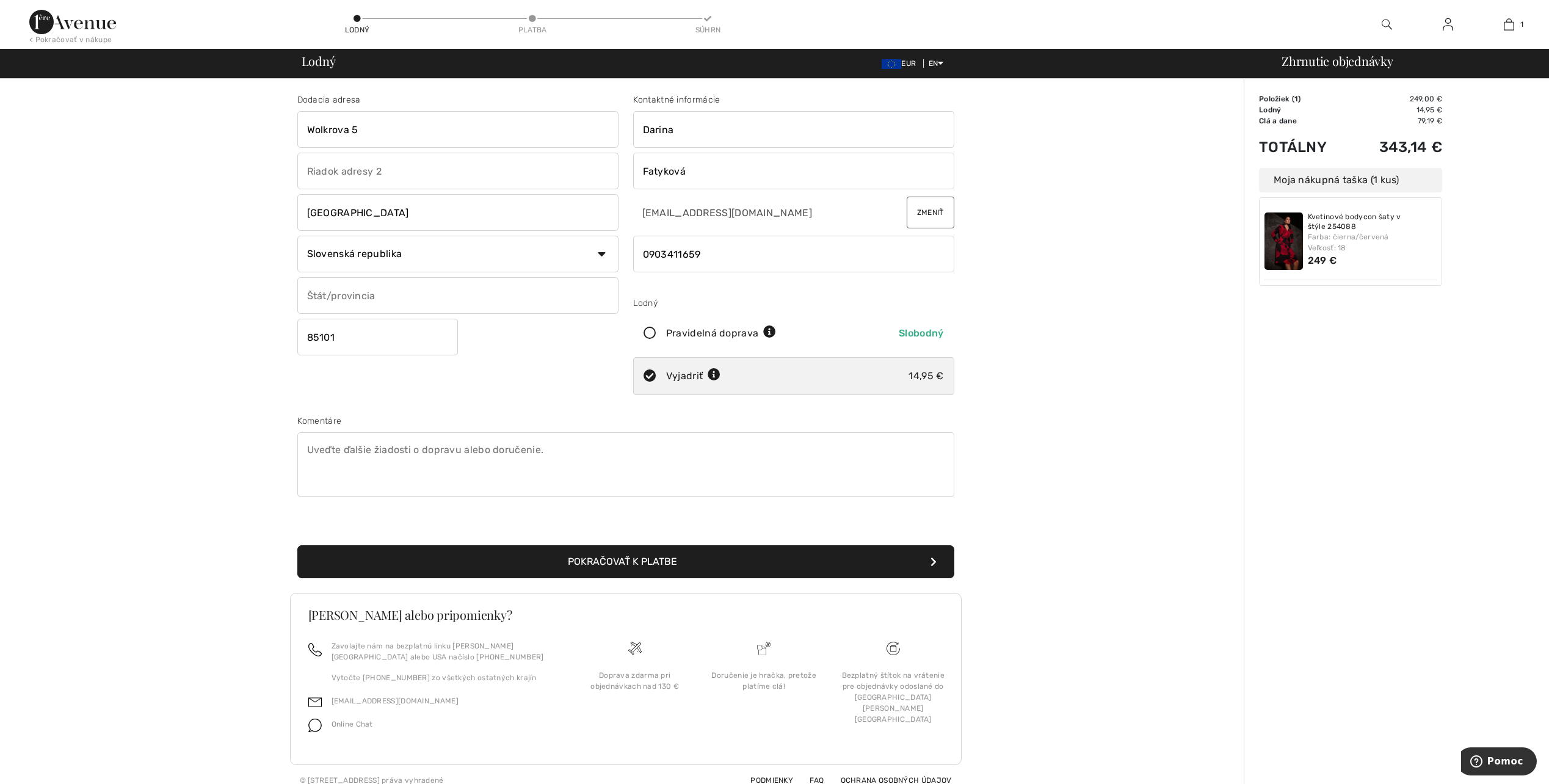
click at [370, 136] on input "Wolkrova 5" at bounding box center [458, 129] width 321 height 37
drag, startPoint x: 362, startPoint y: 138, endPoint x: 362, endPoint y: 131, distance: 7.0
click at [362, 132] on input "Wolkrova 5" at bounding box center [458, 129] width 321 height 37
type input "W"
click at [372, 125] on input "Laurinska 12" at bounding box center [458, 129] width 321 height 37
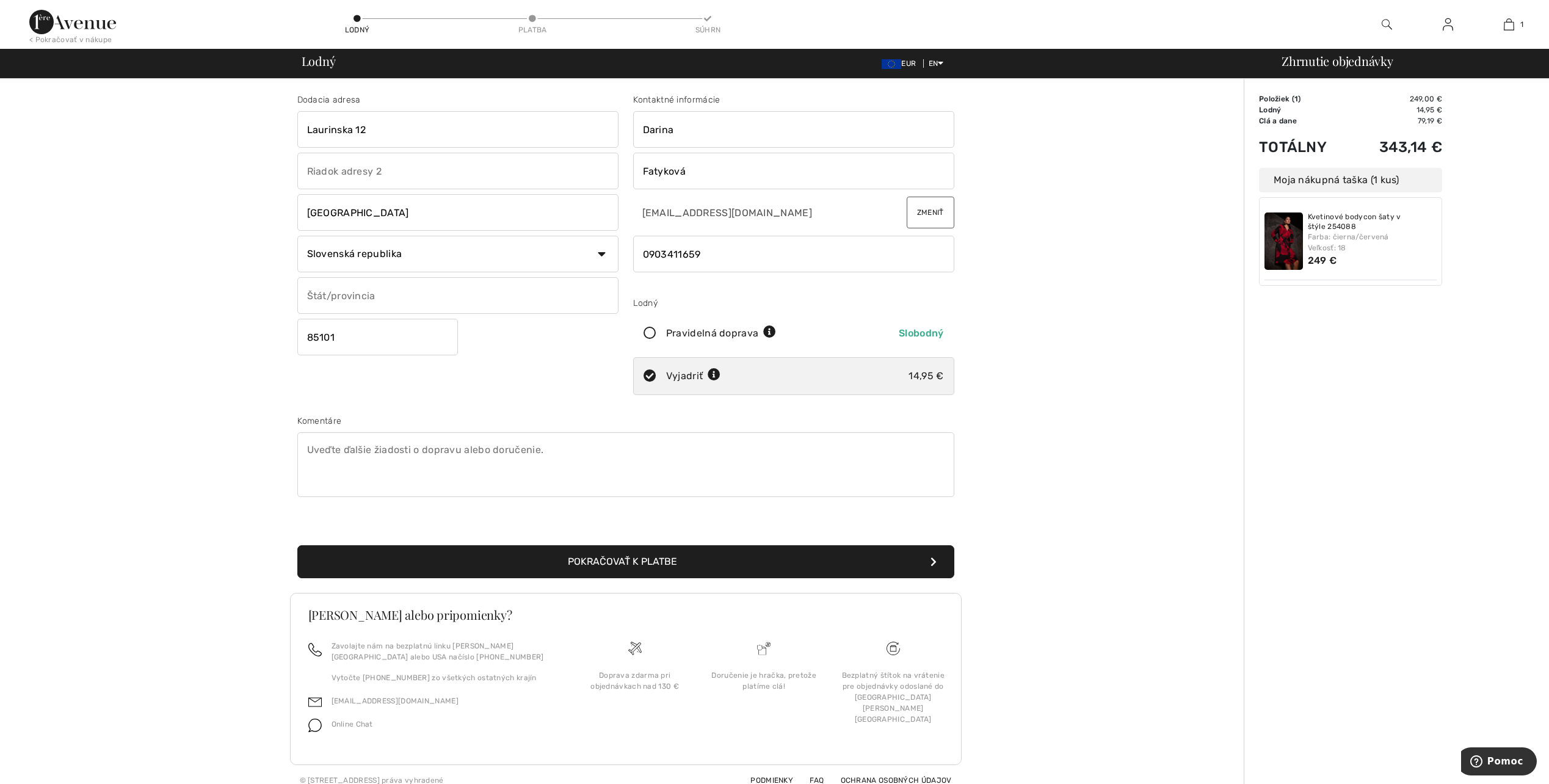
type input "Laurinska 12"
click at [629, 209] on div "Kontaktné informácie Darina Fatyková darinafatykova@gmail.com Zmeniť Lodný Prav…" at bounding box center [793, 247] width 336 height 306
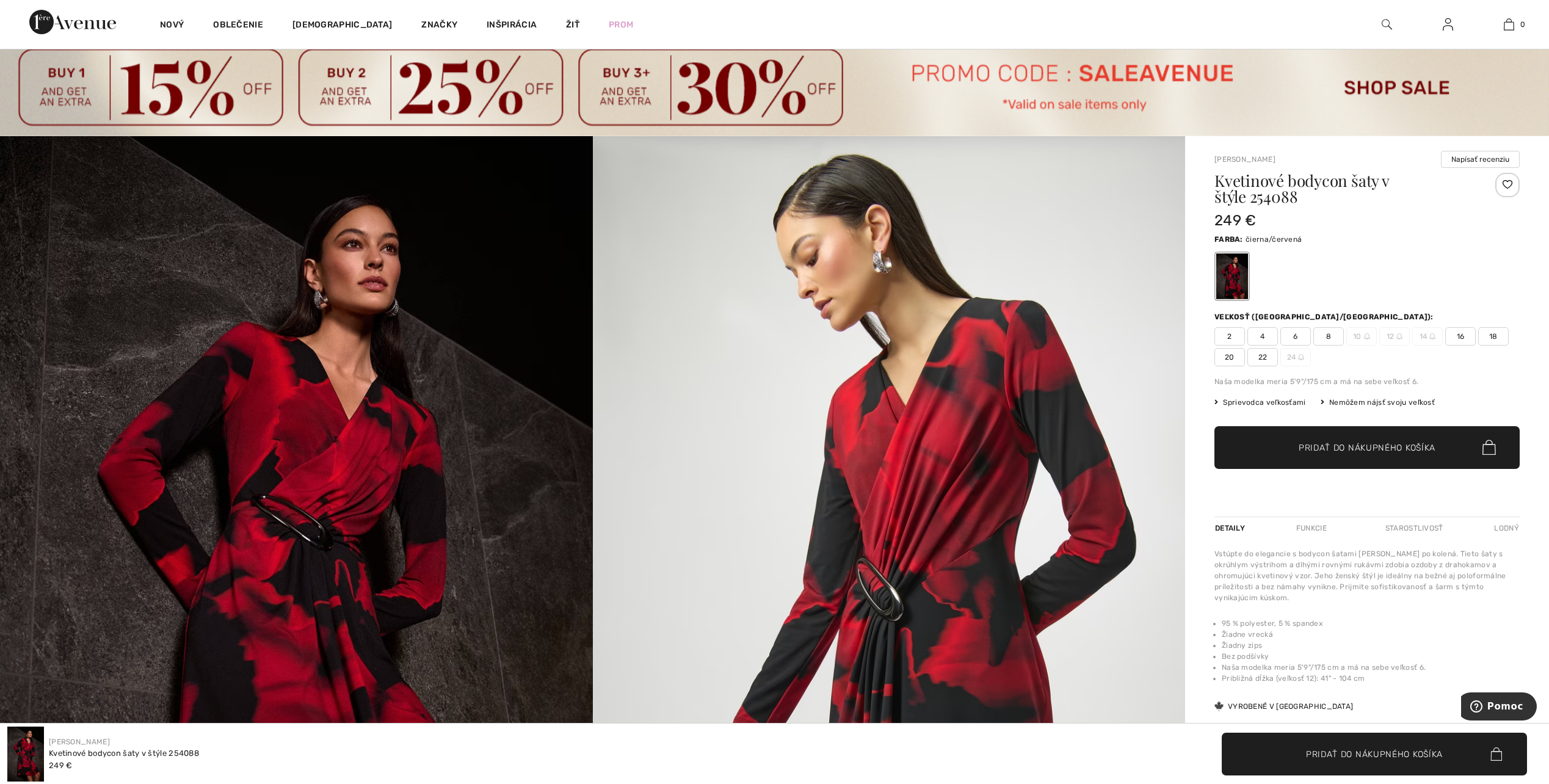
scroll to position [61, 0]
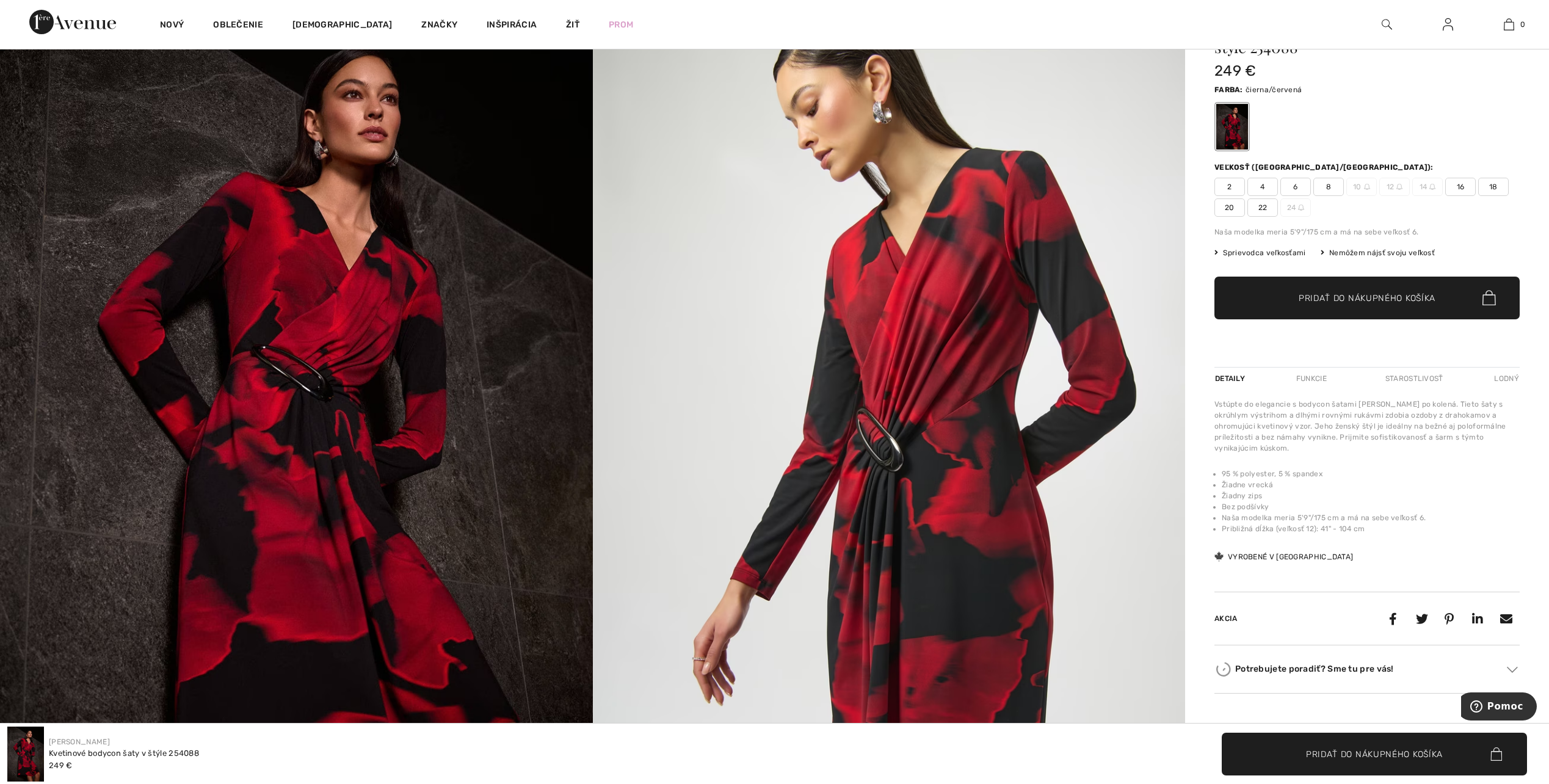
click at [634, 414] on img at bounding box center [889, 430] width 593 height 888
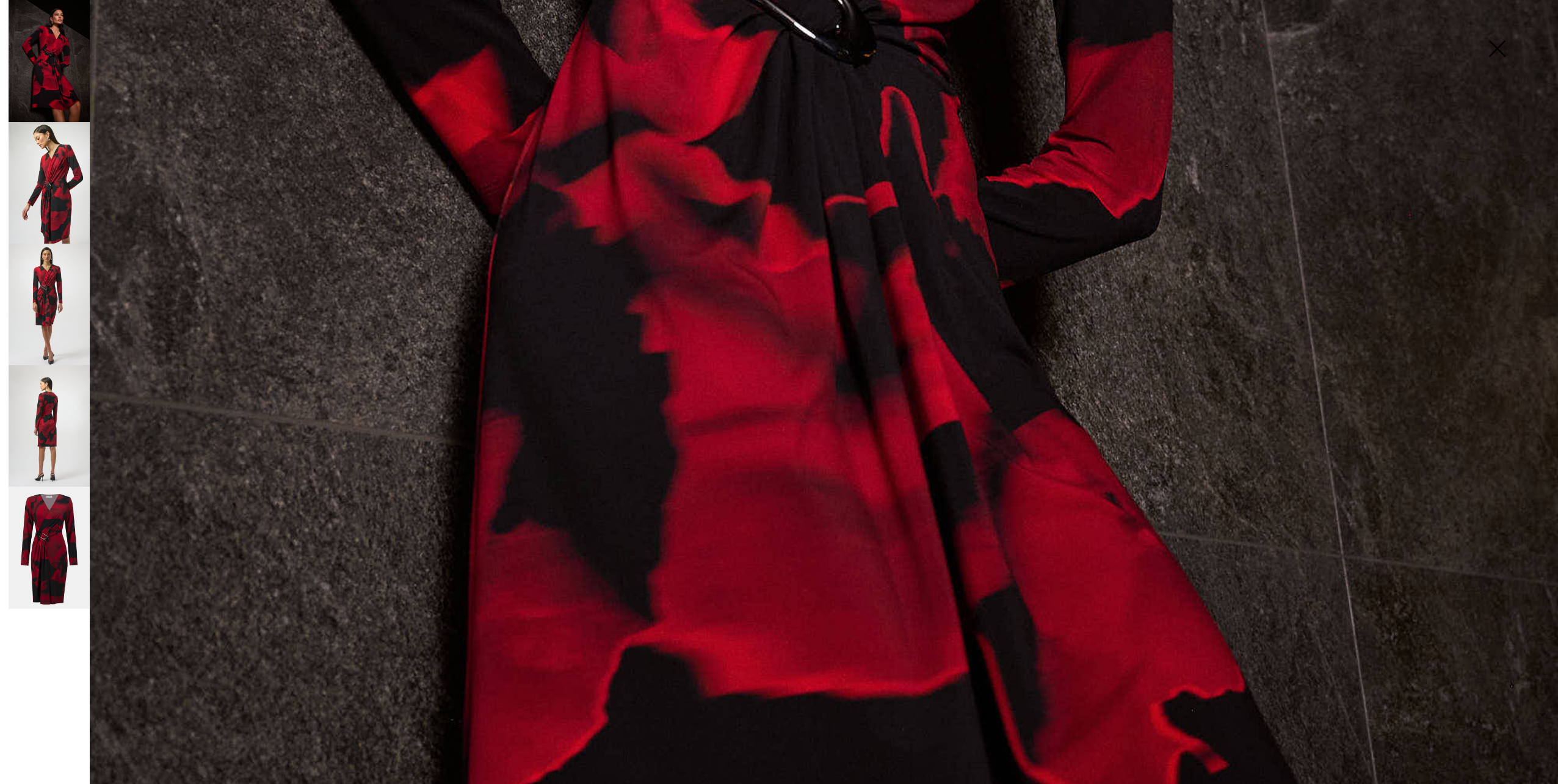
scroll to position [794, 0]
